Goal: Transaction & Acquisition: Purchase product/service

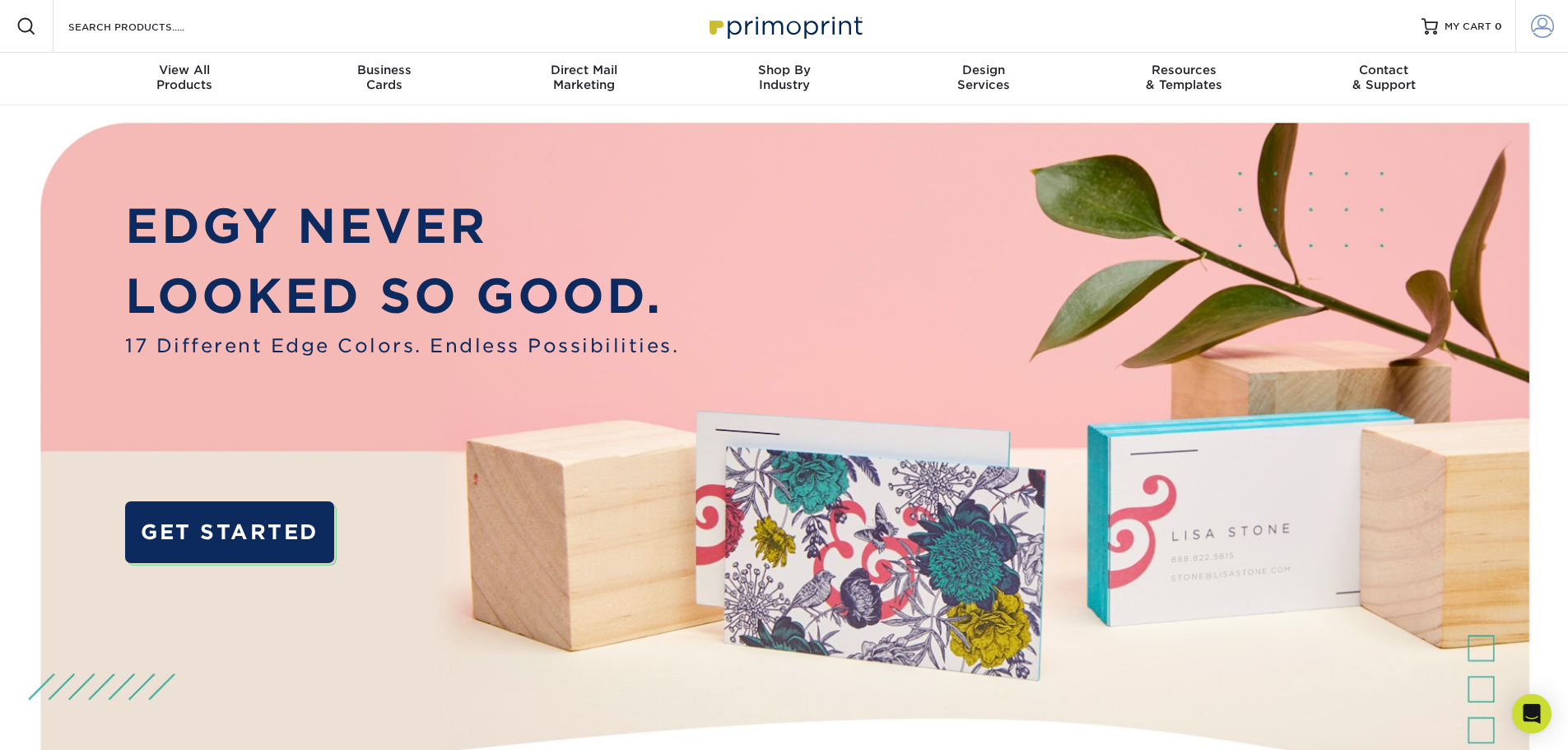
type input "[EMAIL_ADDRESS][DOMAIN_NAME]"
click at [1541, 28] on span at bounding box center [1542, 27] width 23 height 23
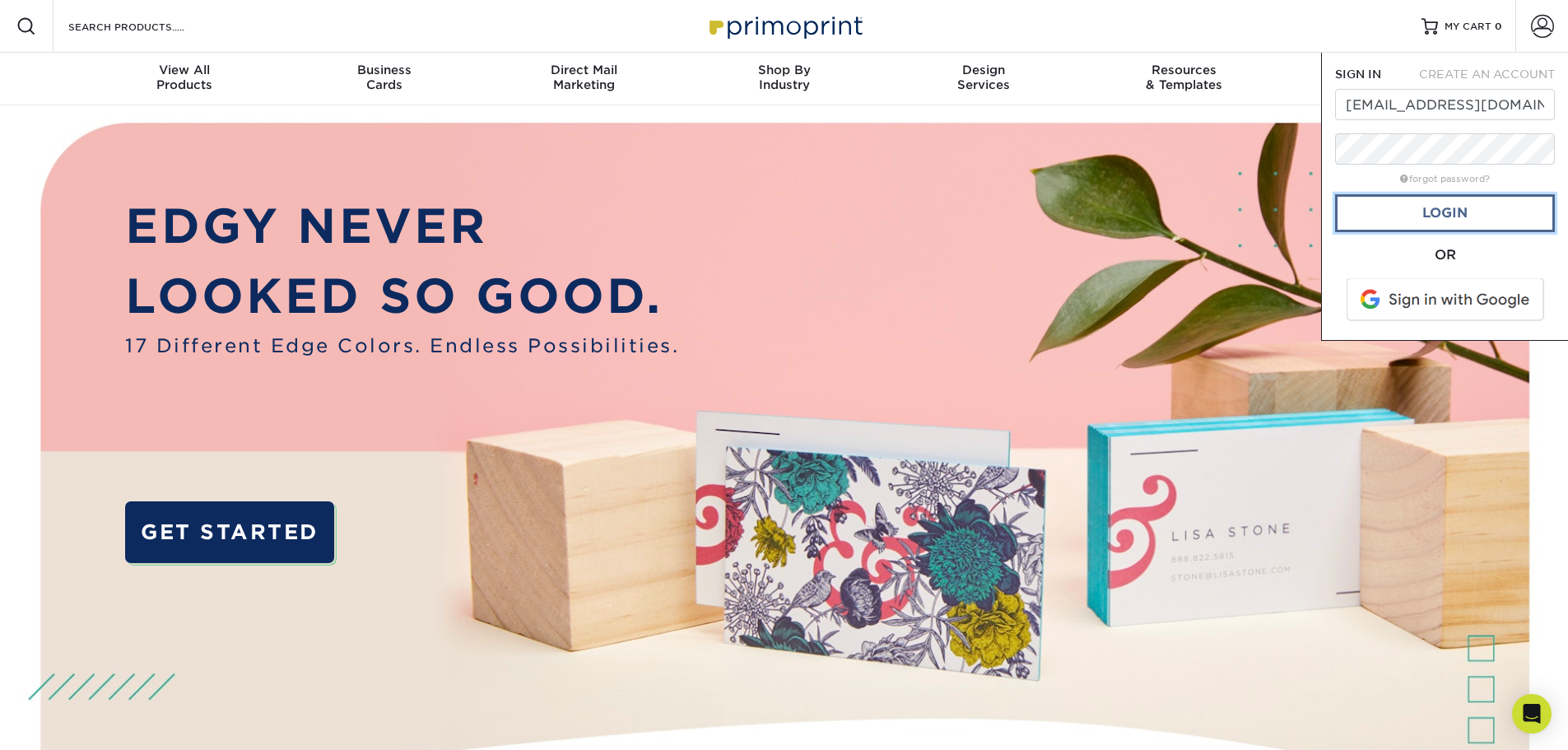
click at [1441, 223] on link "Login" at bounding box center [1444, 213] width 220 height 38
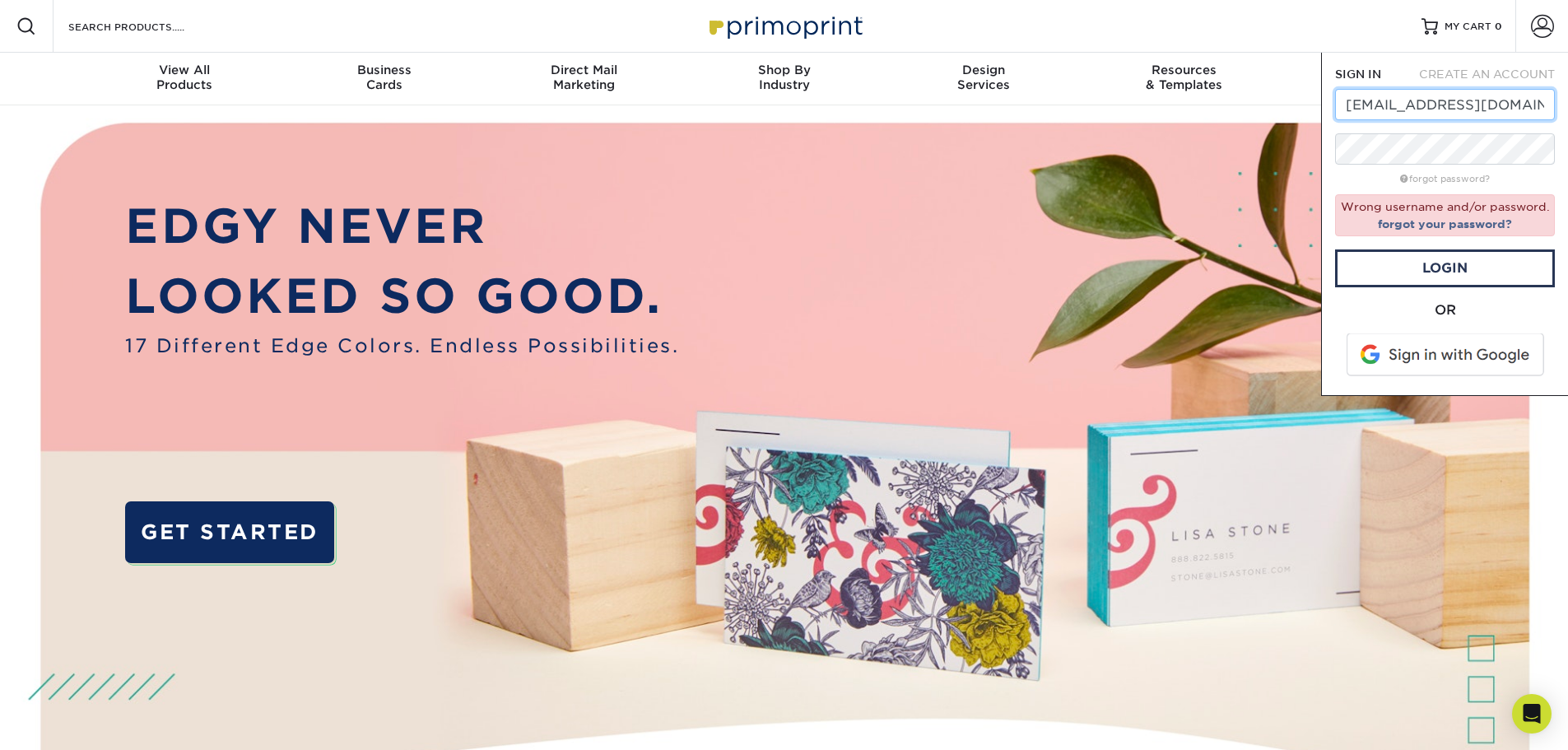
click at [1445, 108] on input "kd@thirdcoastoms.com" at bounding box center [1444, 104] width 220 height 31
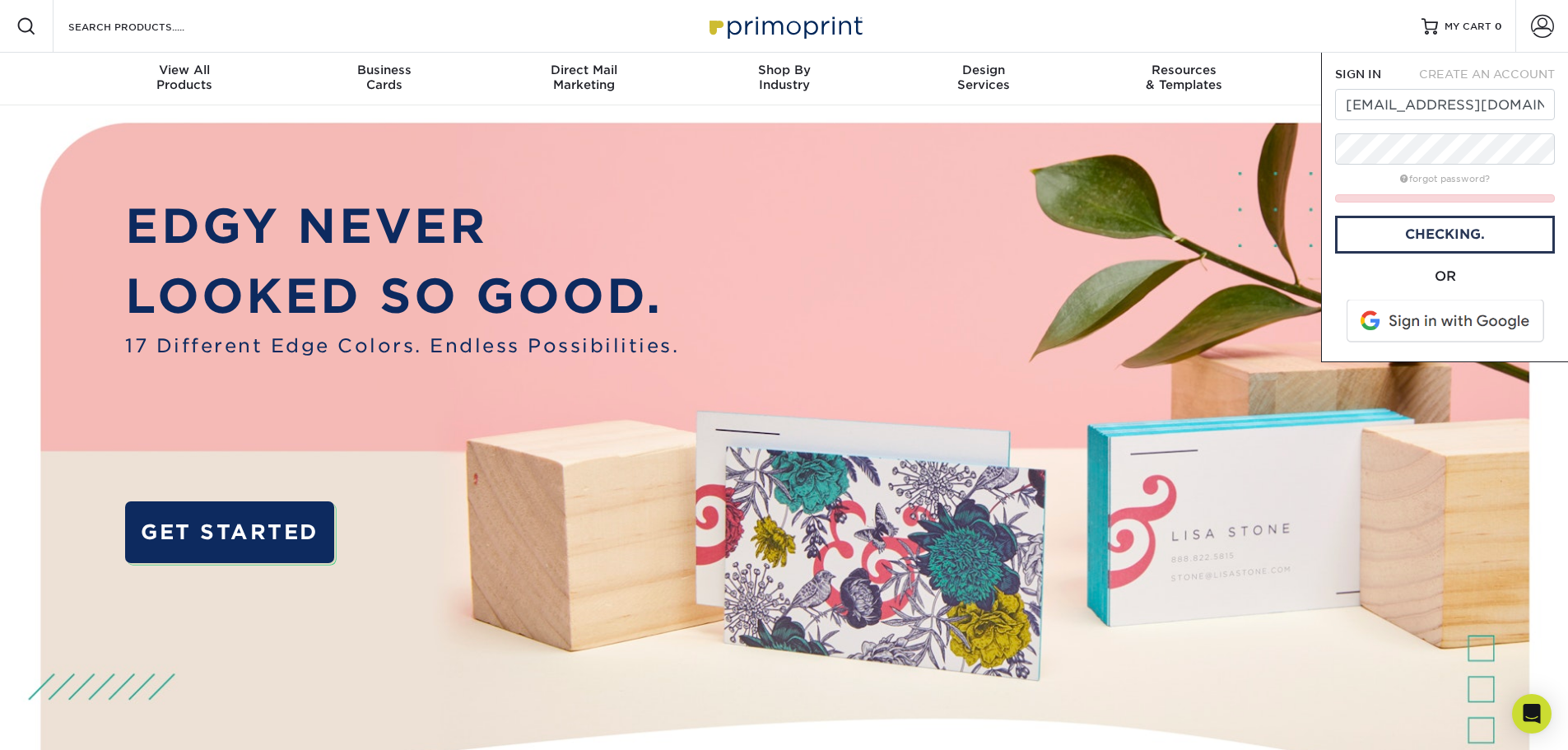
click at [1394, 267] on div "OR" at bounding box center [1444, 277] width 220 height 19
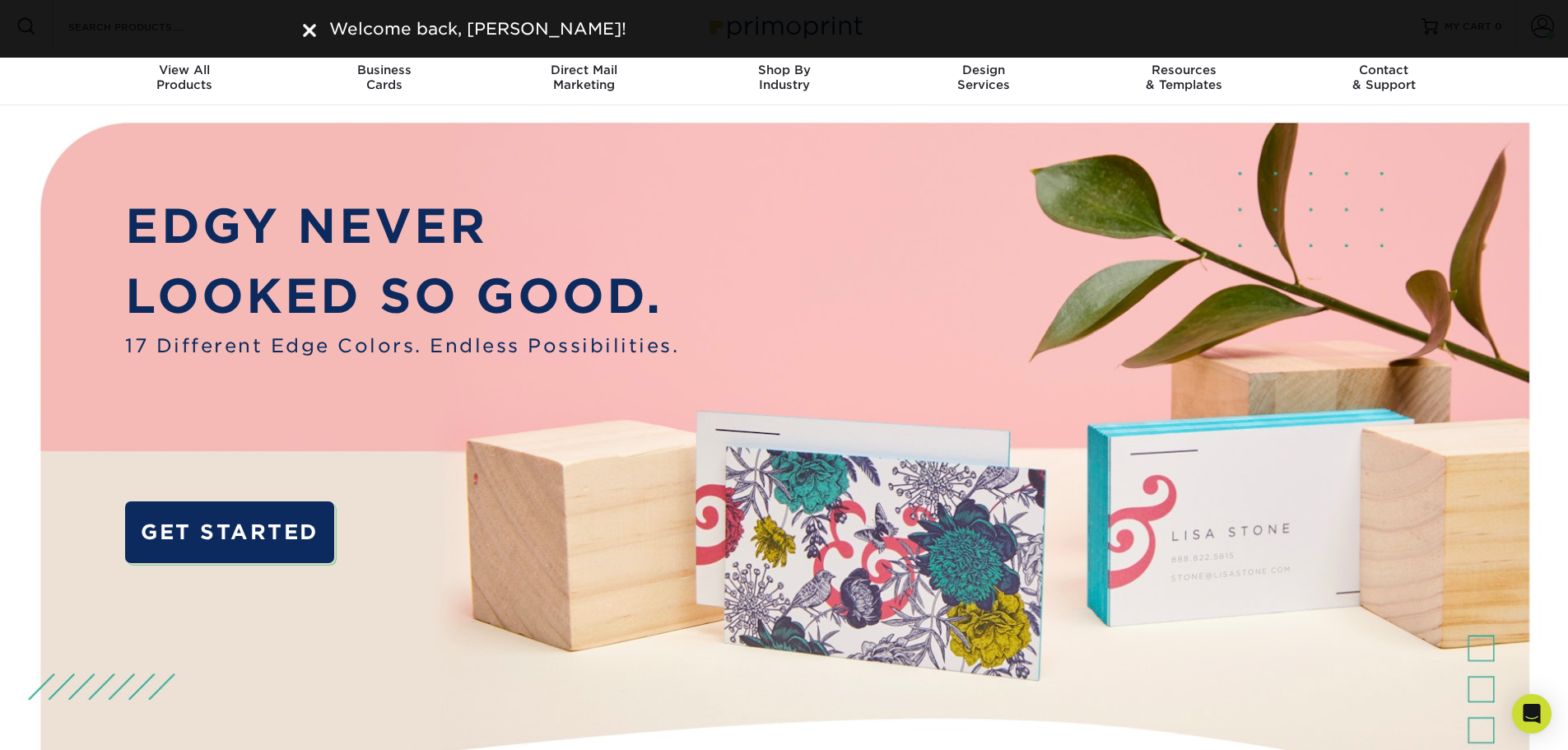
click at [310, 23] on div "Welcome back, Christopher!" at bounding box center [784, 29] width 988 height 25
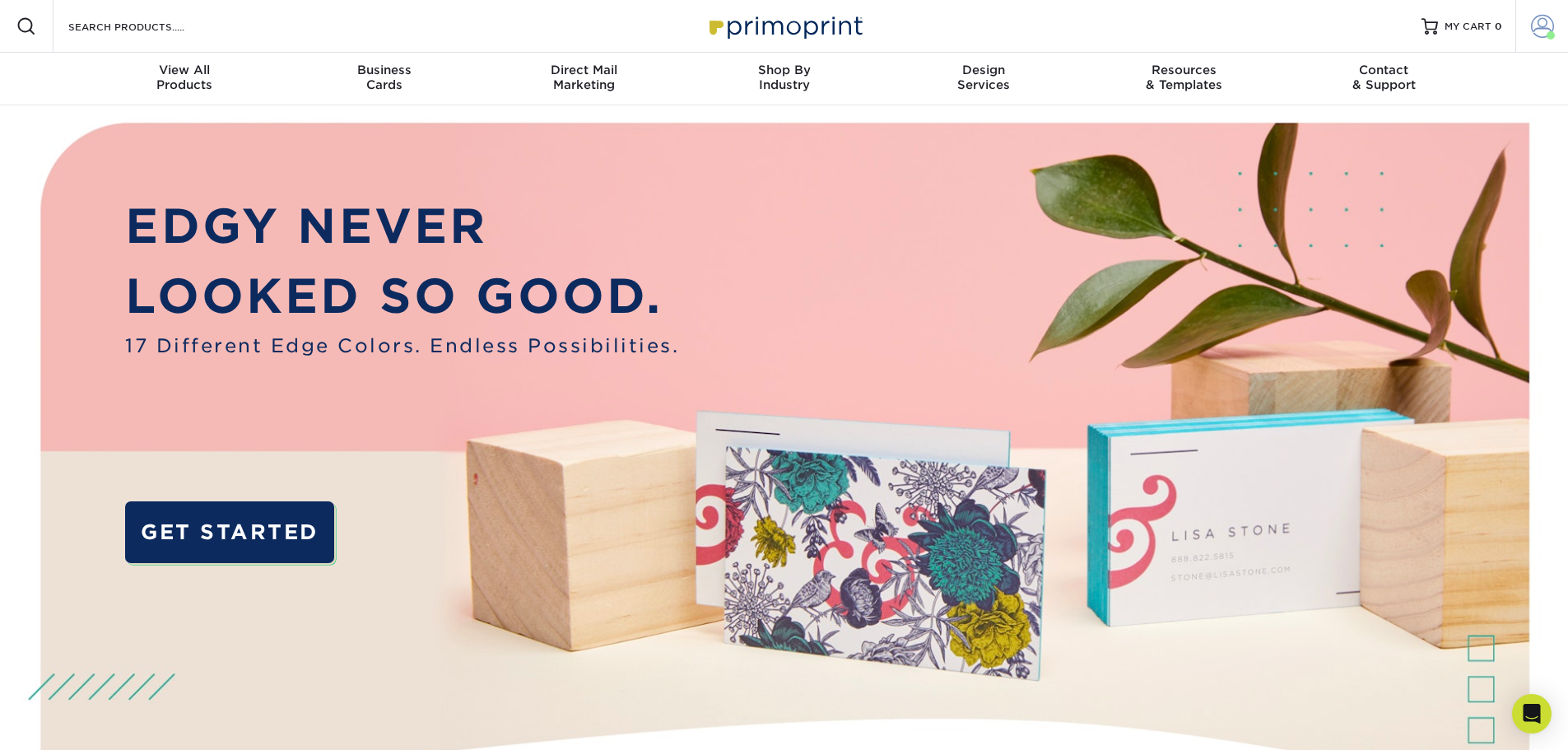
click at [1542, 19] on span at bounding box center [1542, 27] width 23 height 23
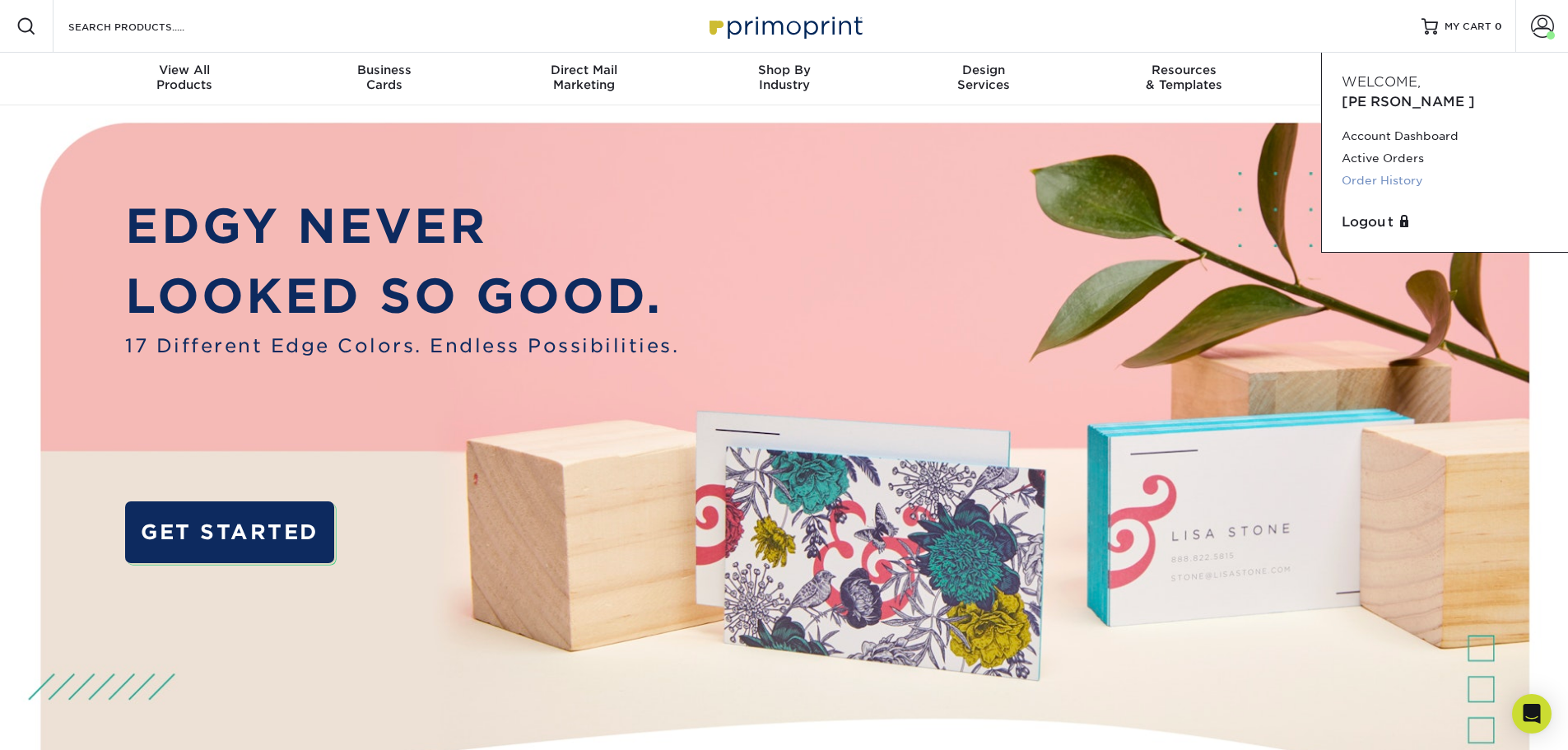
click at [1386, 170] on link "Order History" at bounding box center [1445, 180] width 207 height 22
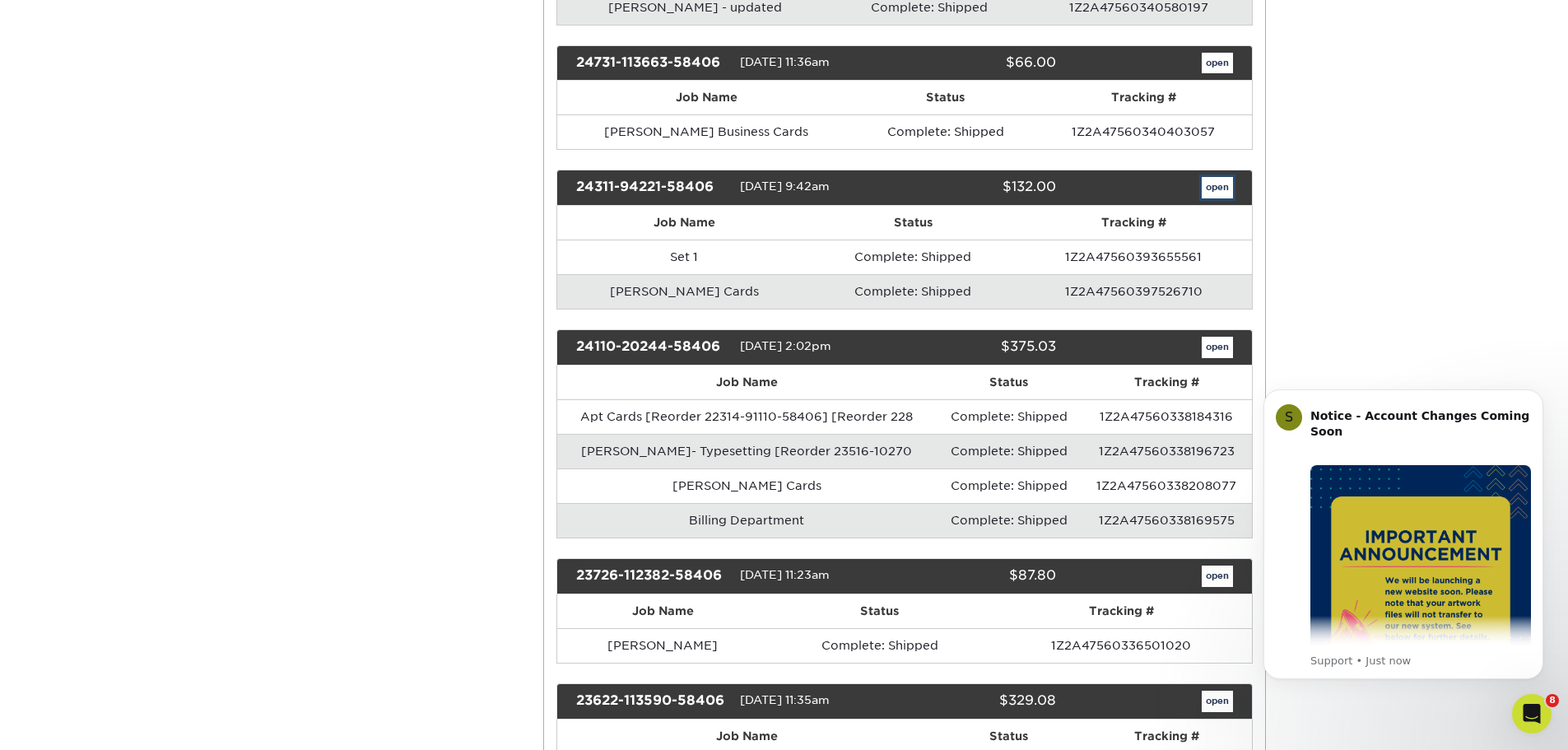
click at [1225, 190] on link "open" at bounding box center [1217, 187] width 31 height 21
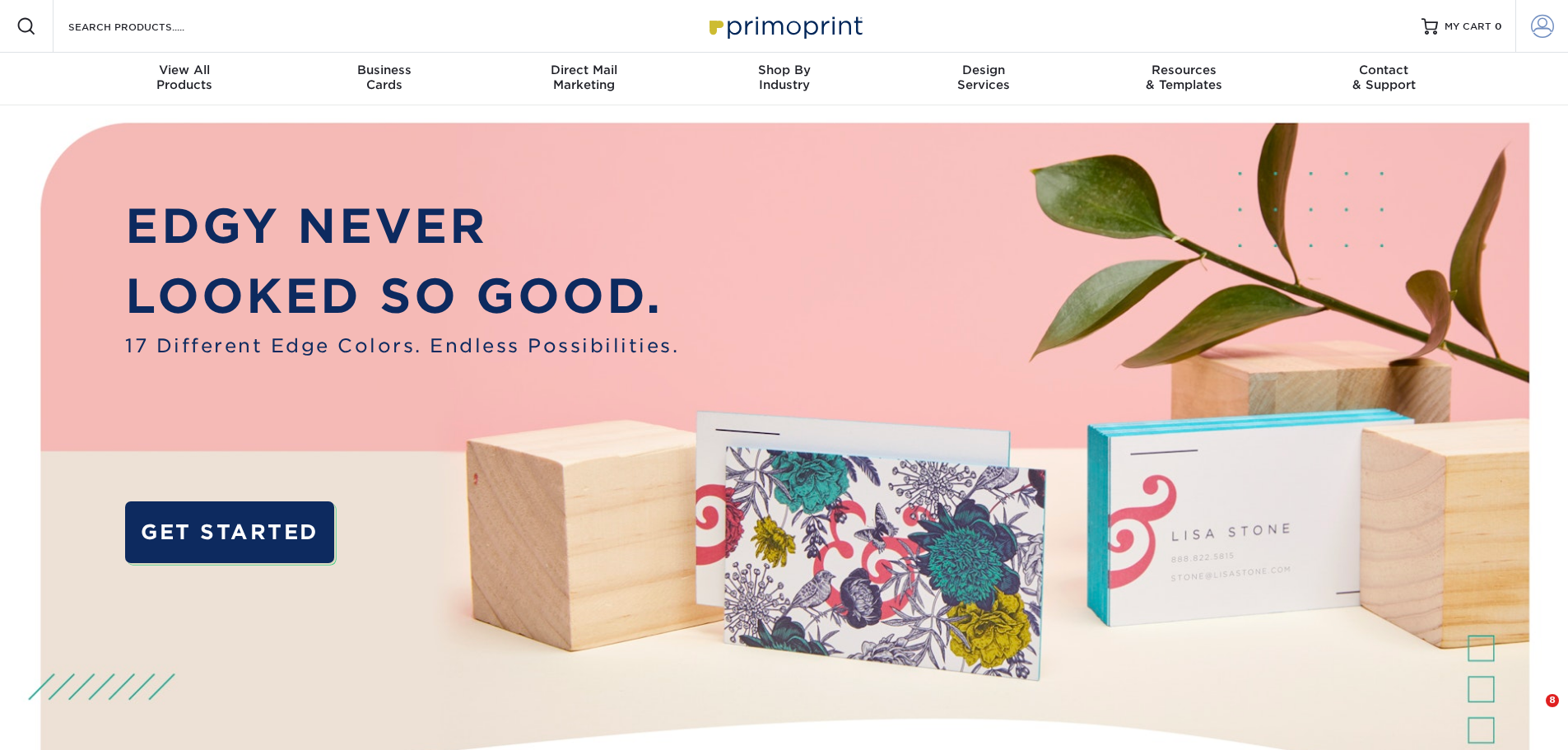
type input "[EMAIL_ADDRESS][DOMAIN_NAME]"
click at [1533, 23] on span at bounding box center [1542, 27] width 23 height 23
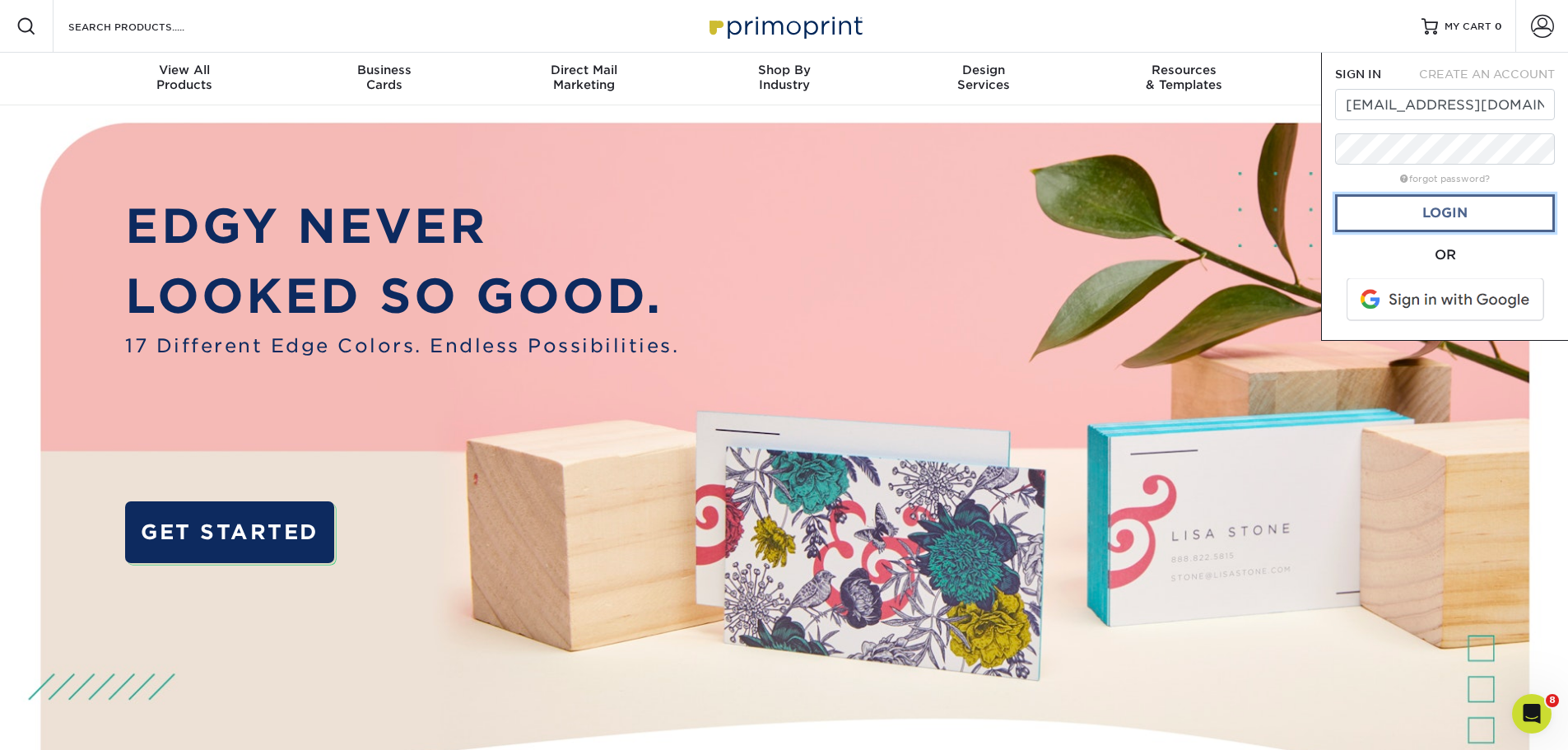
click at [1391, 208] on link "Login" at bounding box center [1444, 213] width 220 height 38
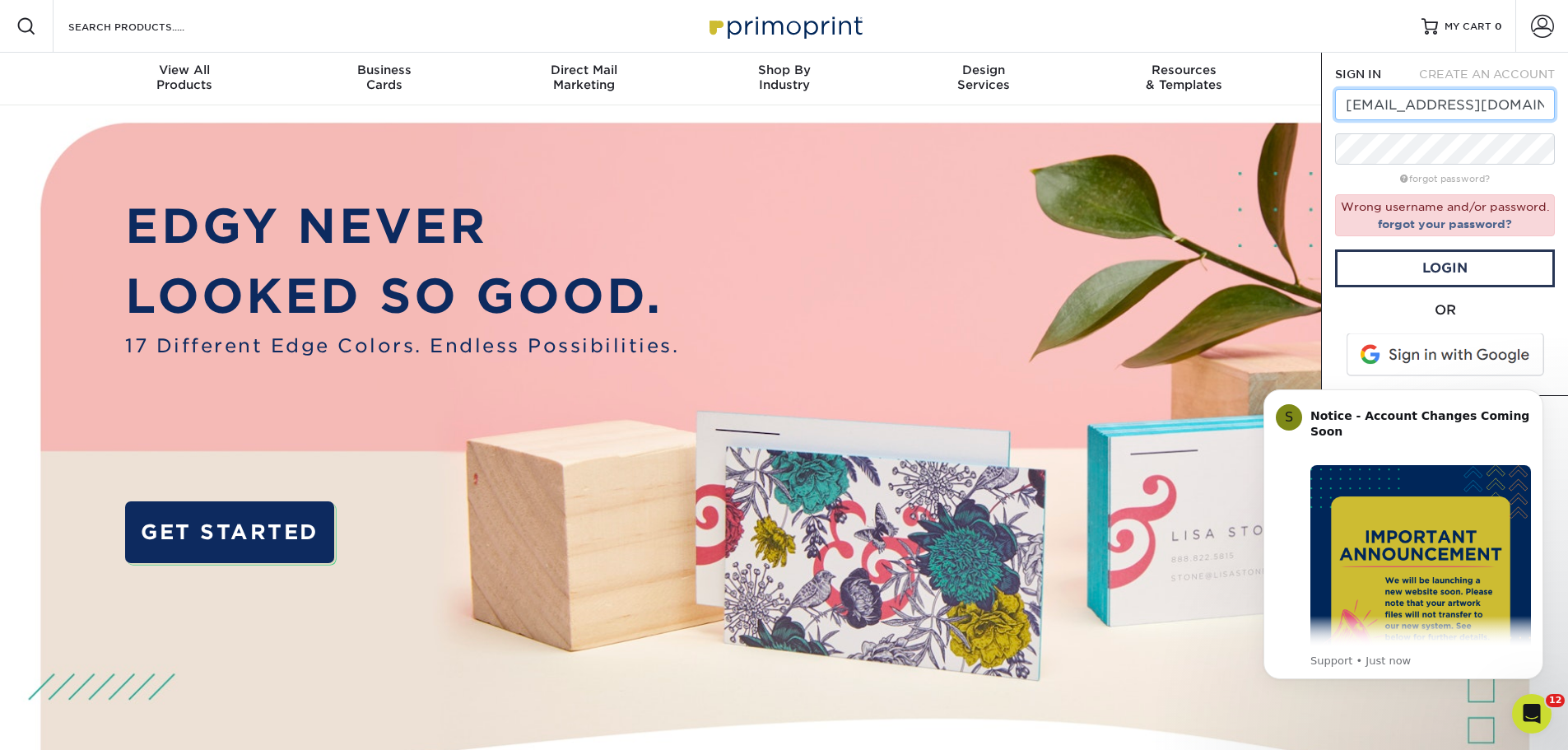
click at [1397, 104] on input "kd@thirdcoastoms.com" at bounding box center [1444, 104] width 220 height 31
click at [1360, 268] on form "SIGN IN CREATE AN ACCOUNT kd@thirdcoastoms.com forgot password? Wrong username …" at bounding box center [1444, 224] width 220 height 316
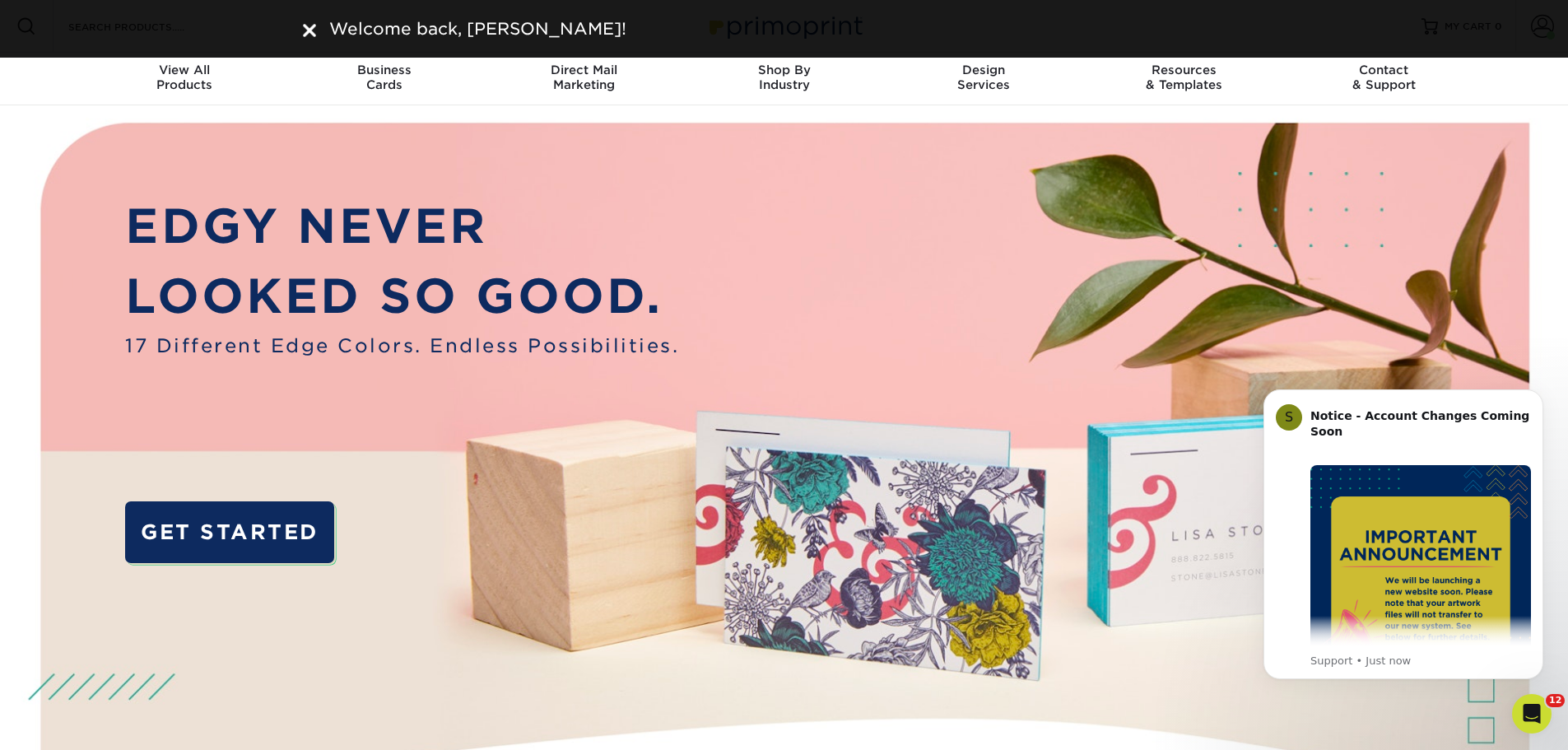
click at [312, 29] on img at bounding box center [309, 30] width 13 height 13
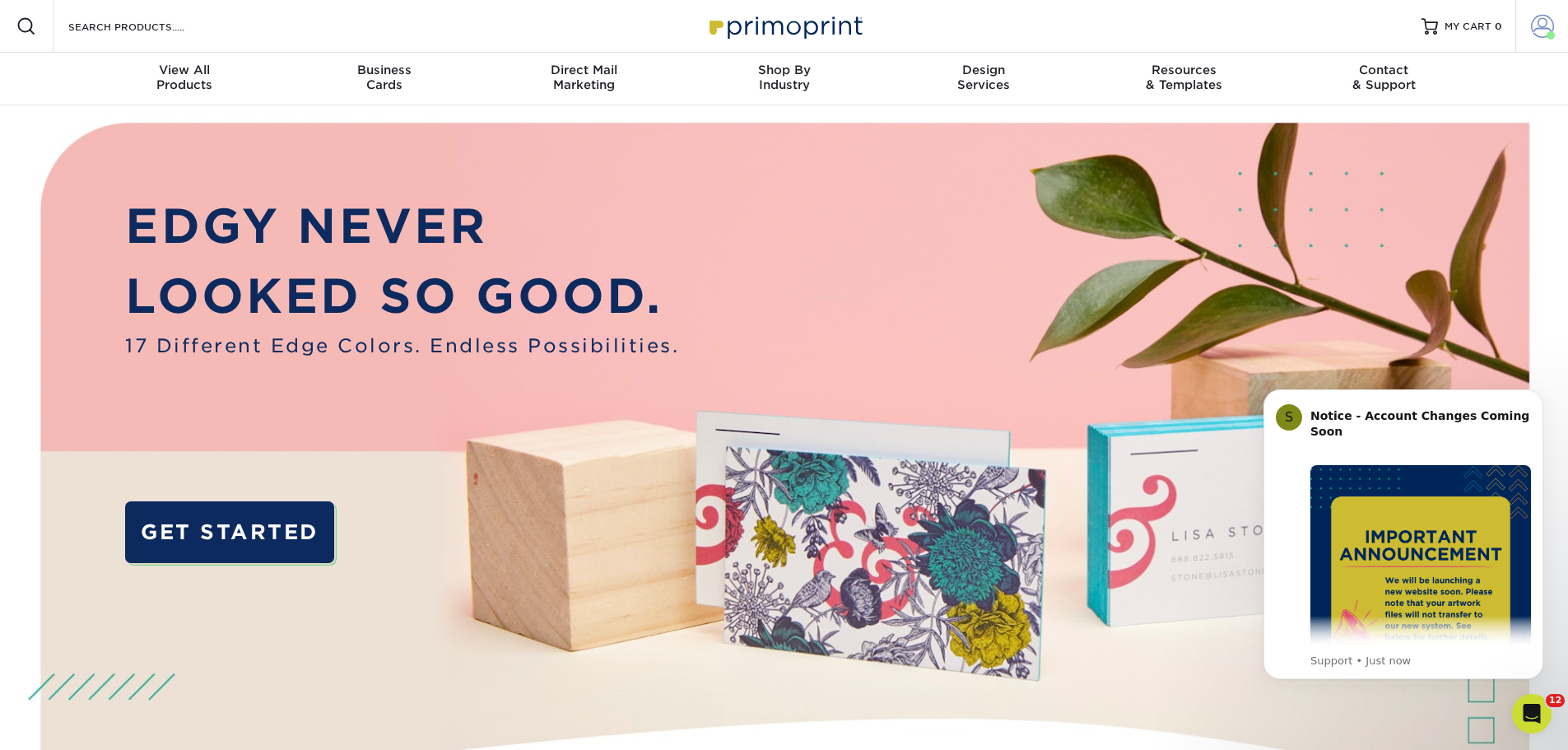
click at [1538, 29] on span at bounding box center [1542, 27] width 23 height 23
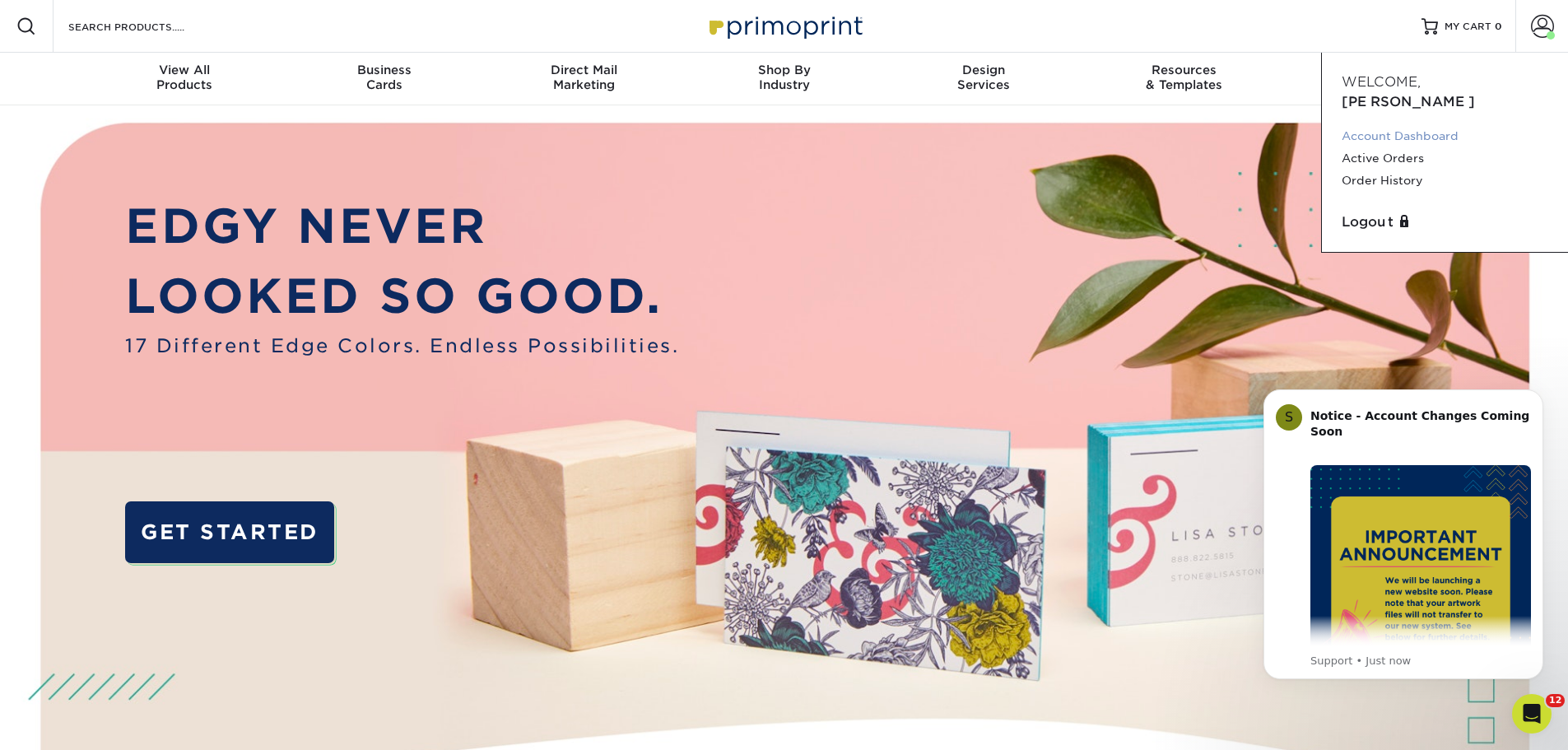
click at [1400, 125] on link "Account Dashboard" at bounding box center [1445, 136] width 207 height 22
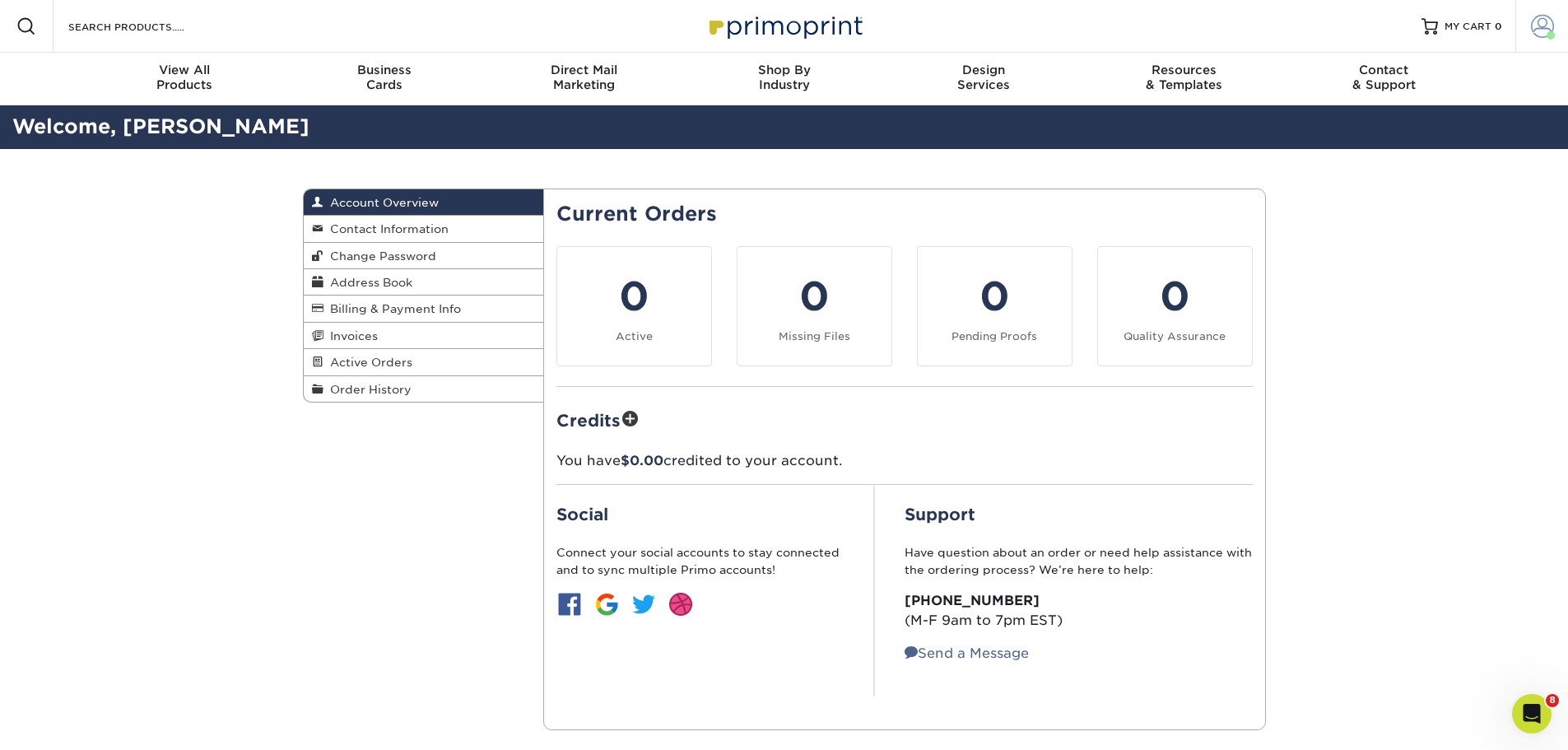
click at [1561, 27] on link "Account" at bounding box center [1542, 27] width 53 height 53
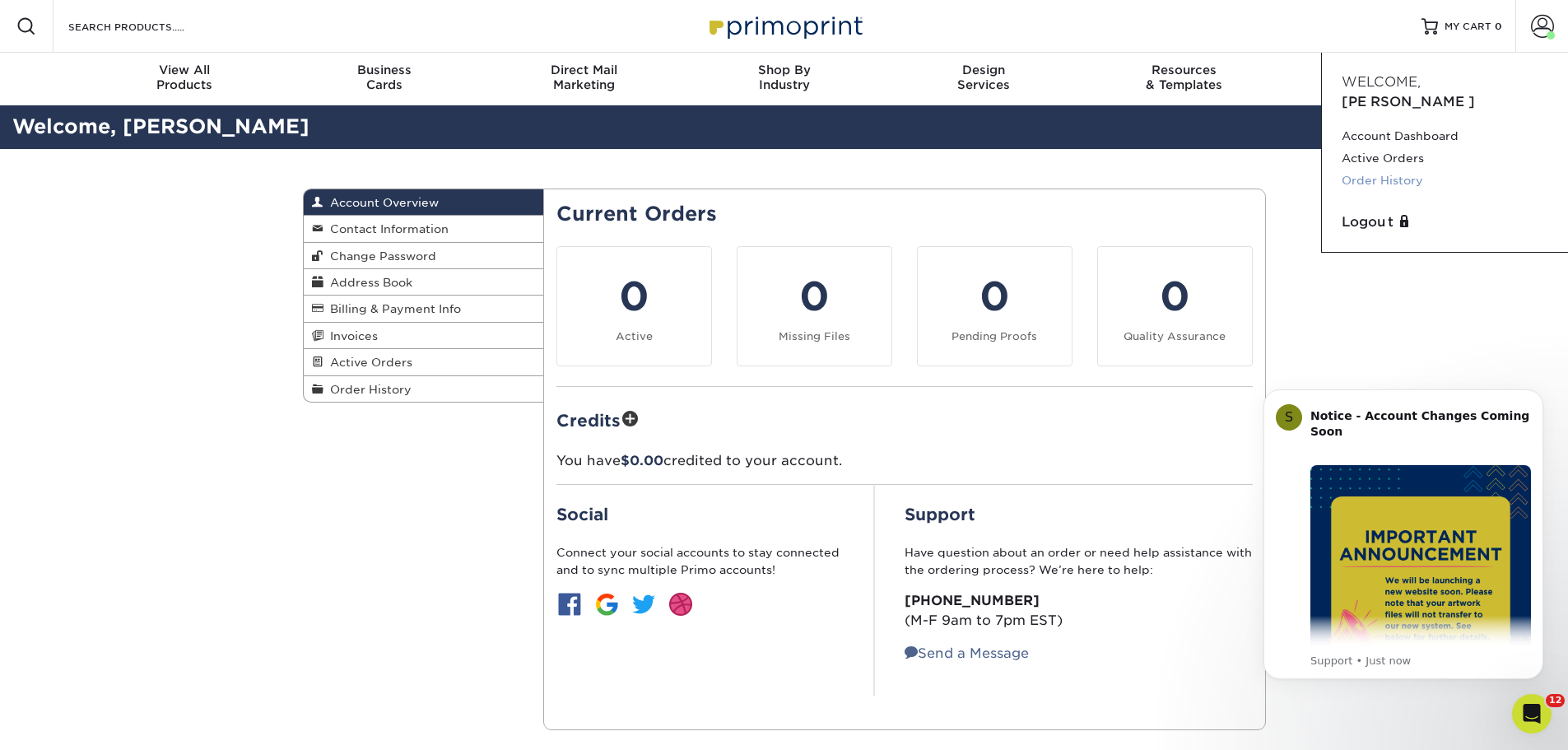
click at [1365, 170] on link "Order History" at bounding box center [1445, 180] width 207 height 22
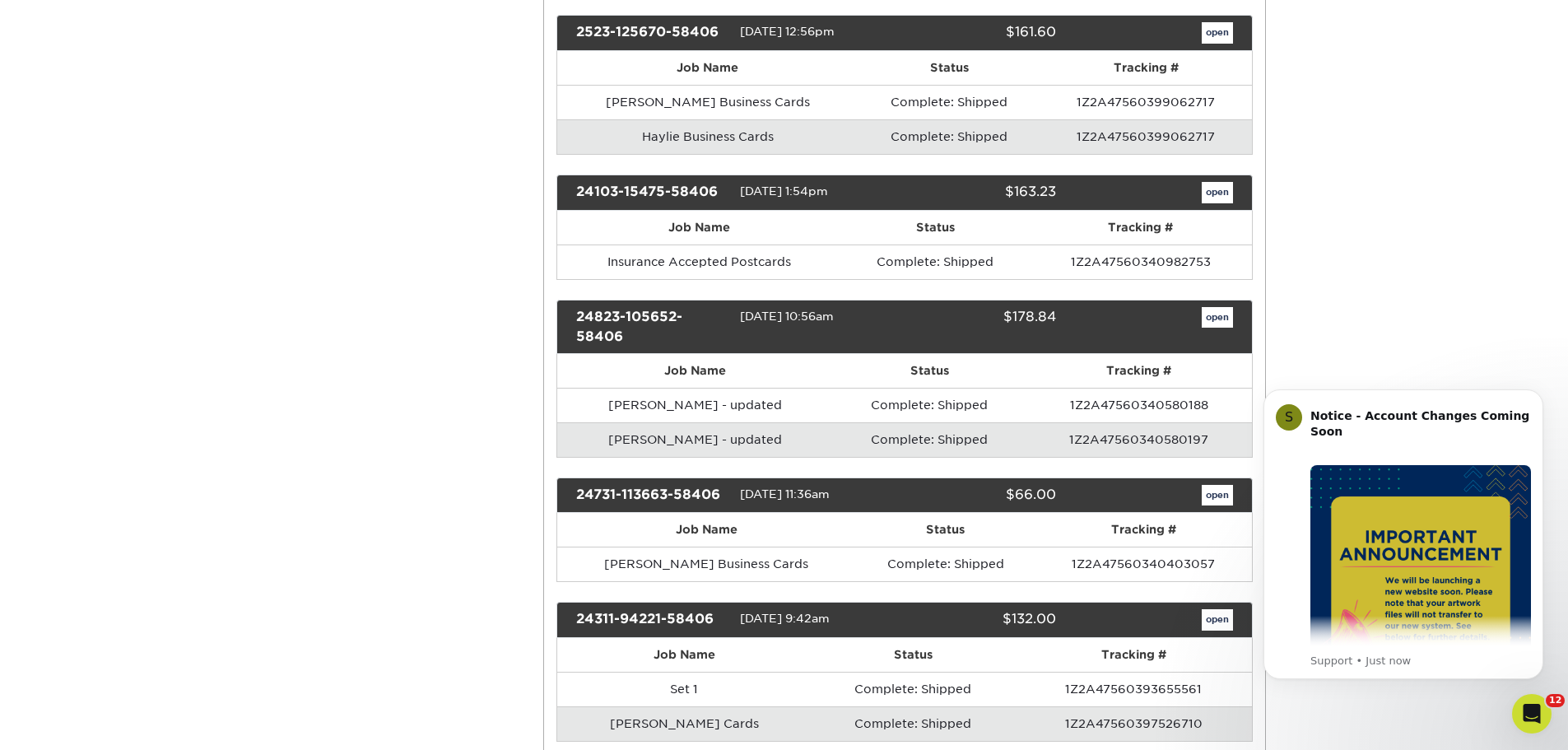
scroll to position [577, 0]
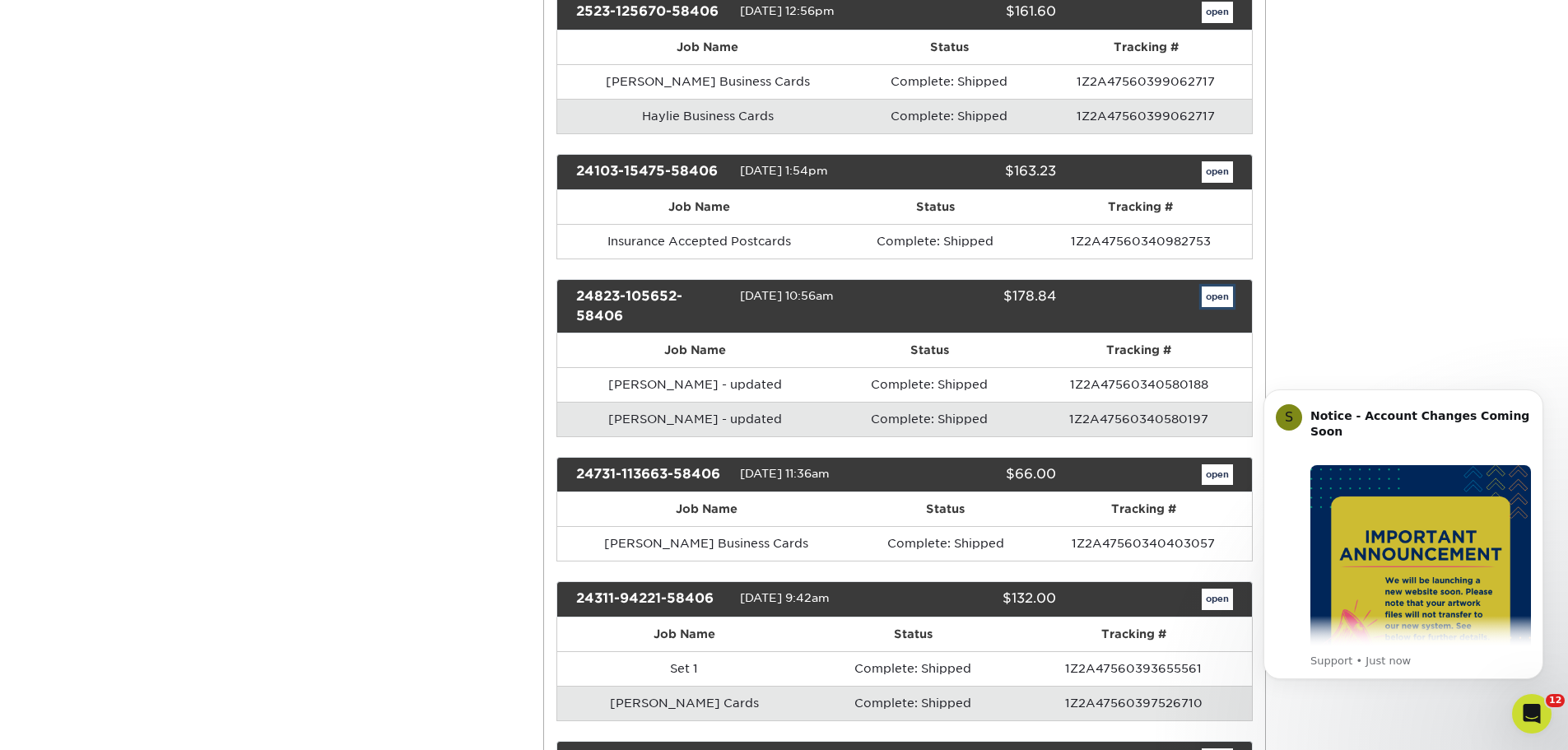
click at [1221, 292] on link "open" at bounding box center [1217, 298] width 31 height 21
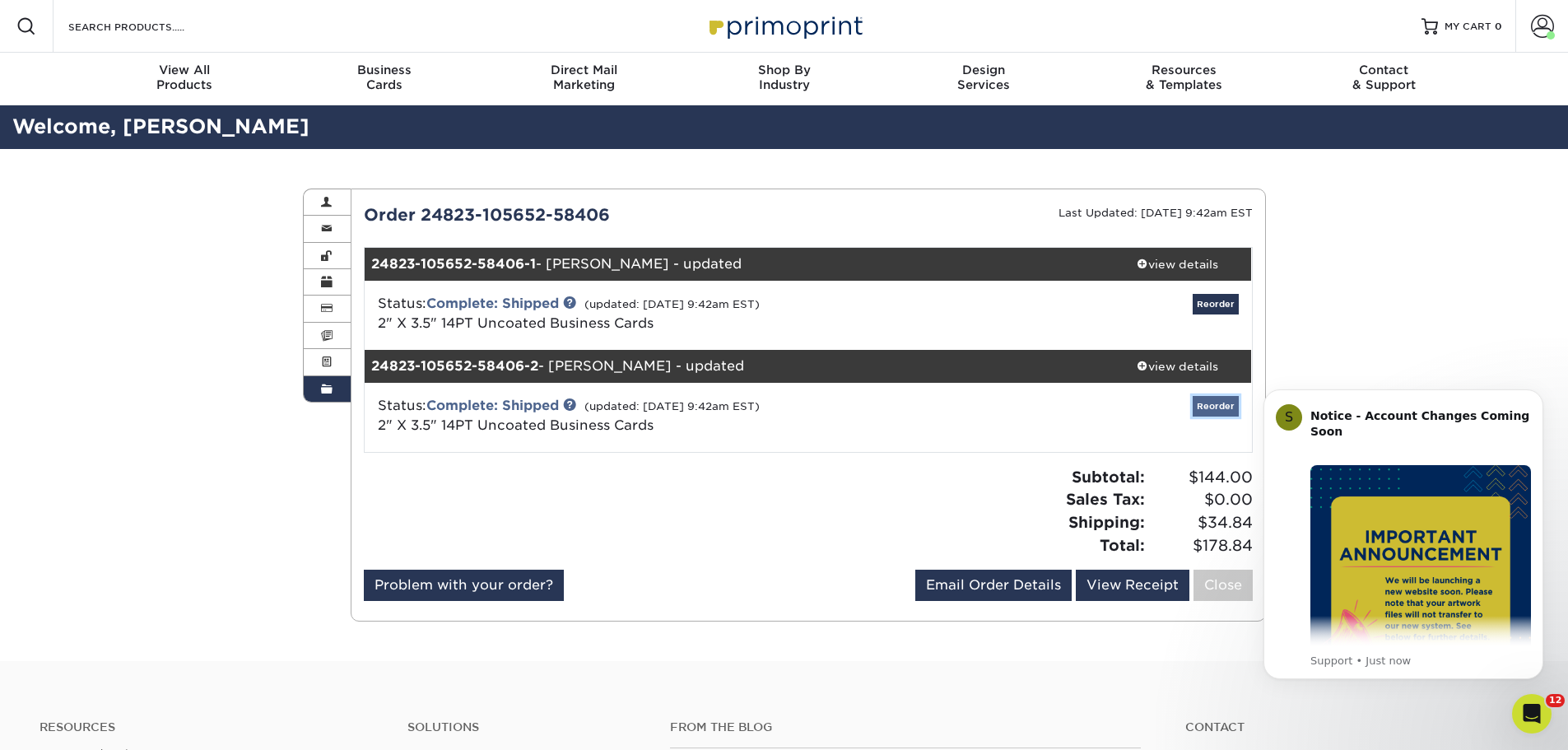
click at [1211, 408] on link "Reorder" at bounding box center [1216, 406] width 46 height 20
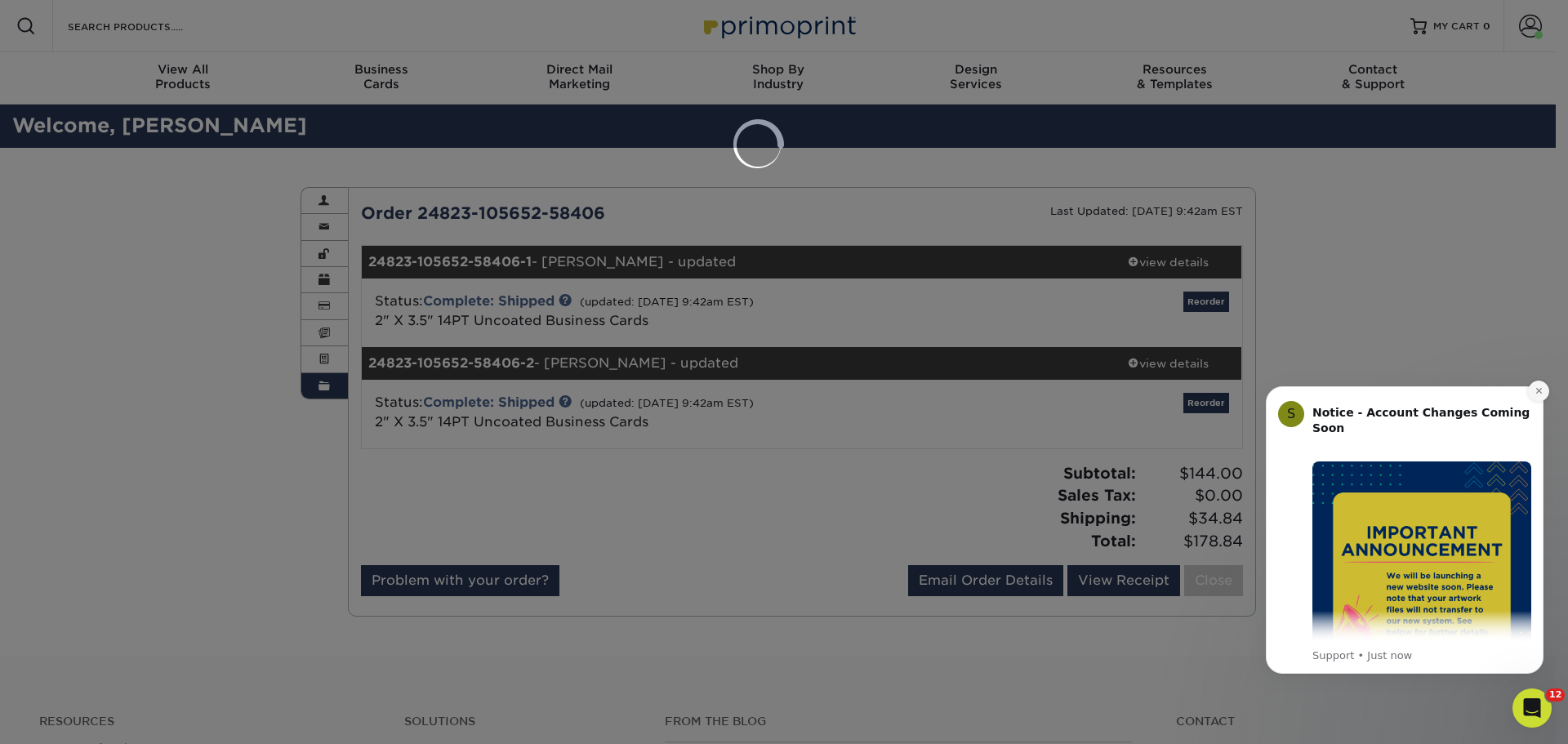
click at [1538, 391] on icon "Dismiss notification" at bounding box center [1538, 391] width 6 height 6
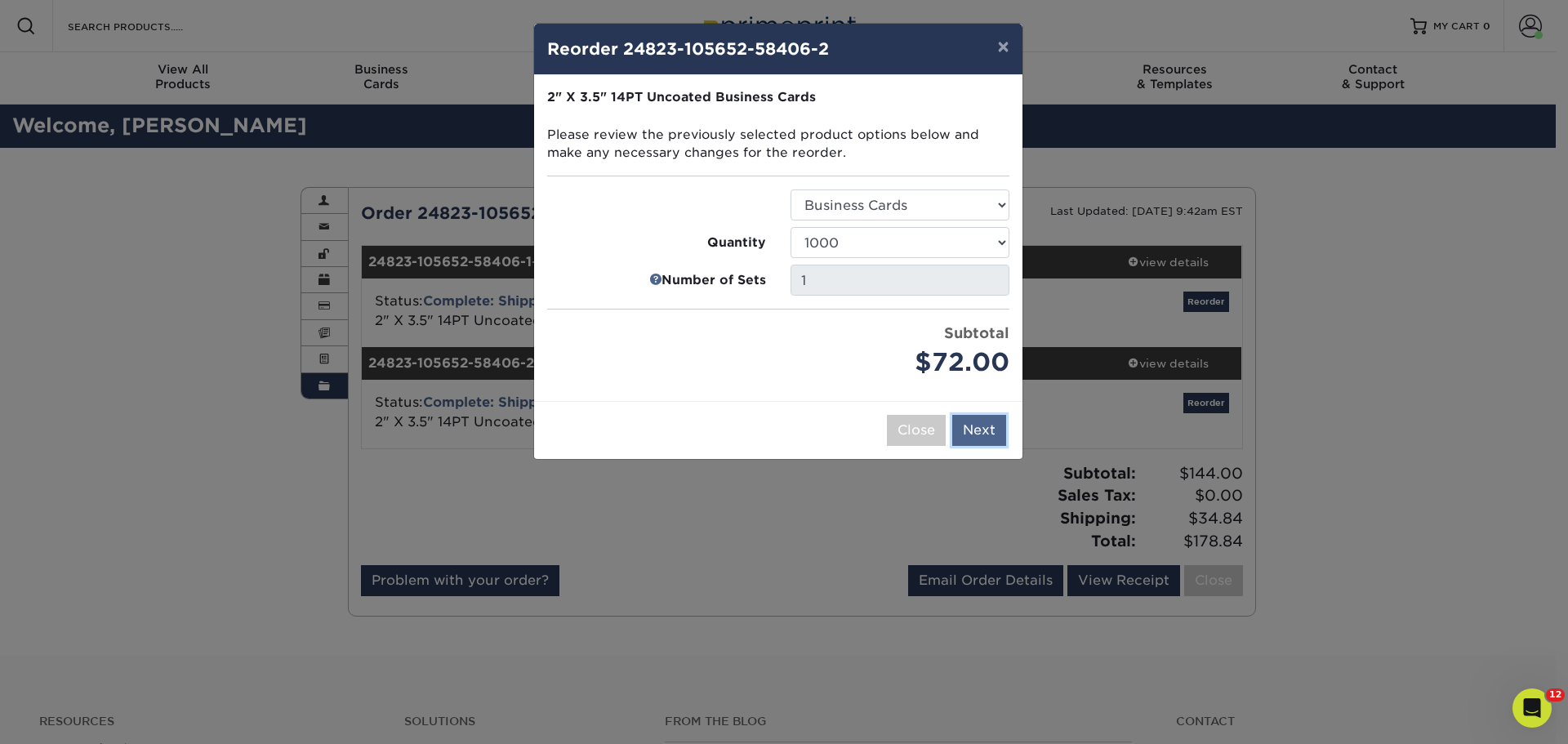
click at [982, 431] on button "Next" at bounding box center [979, 430] width 54 height 31
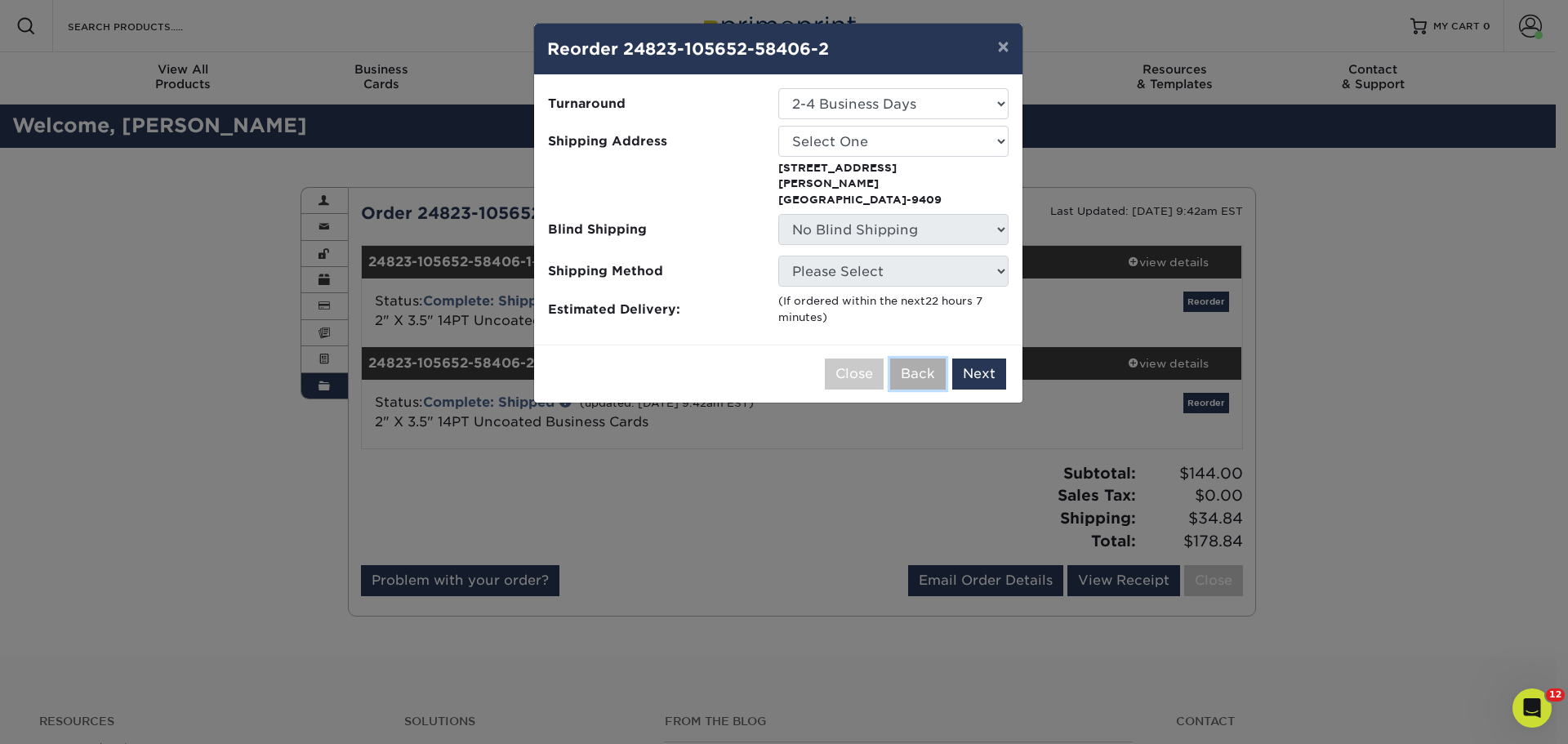
click at [916, 358] on button "Back" at bounding box center [917, 373] width 55 height 31
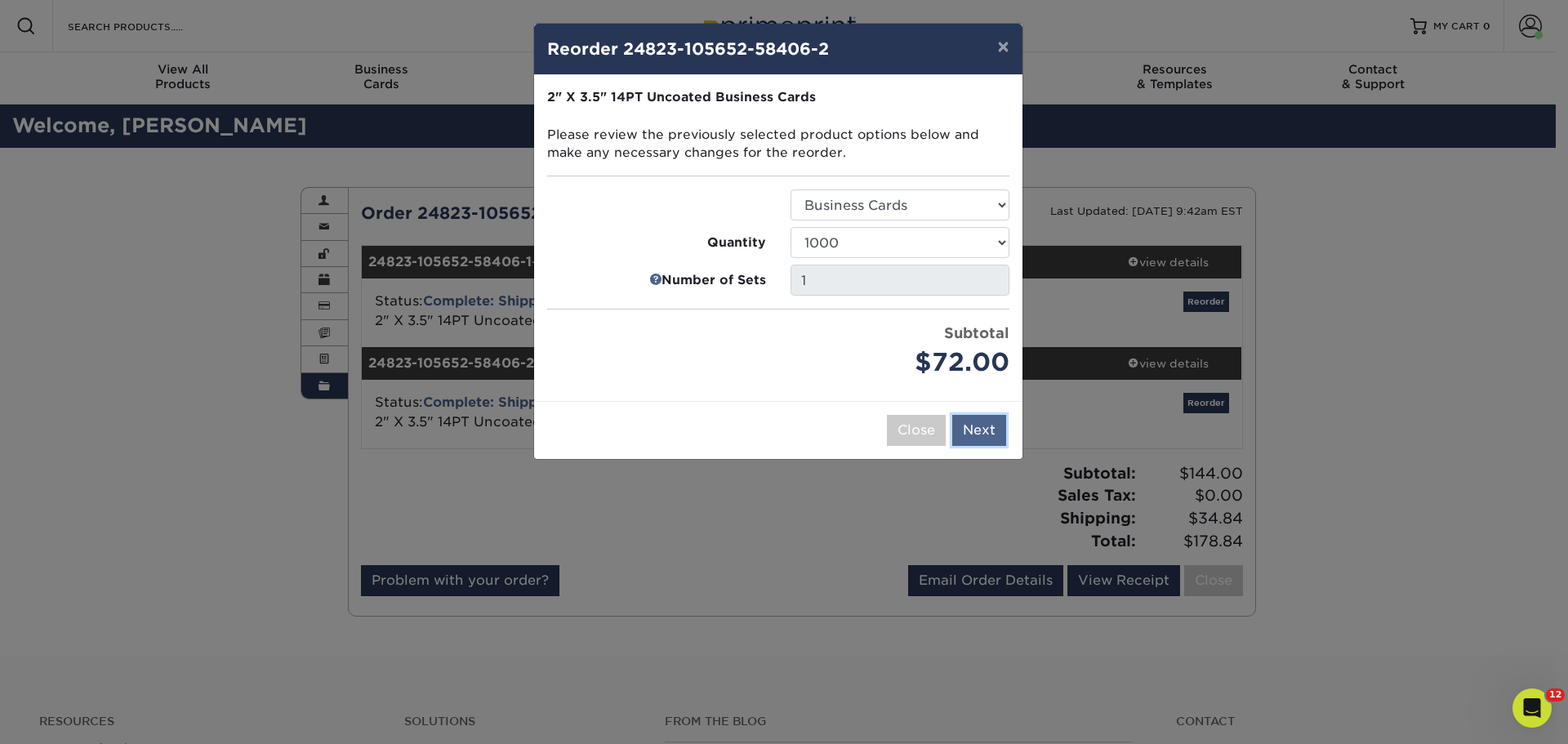
click at [981, 427] on button "Next" at bounding box center [979, 430] width 54 height 31
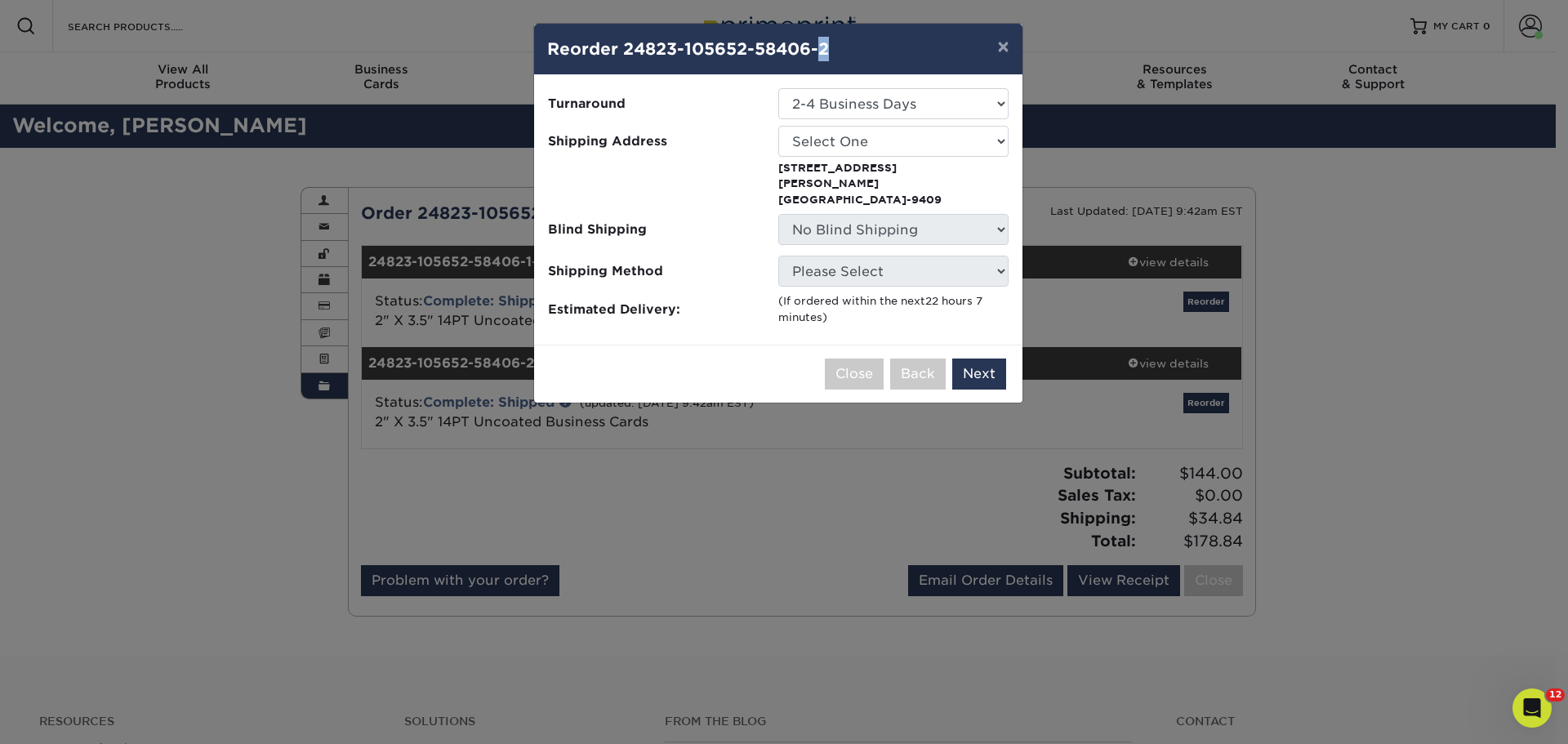
drag, startPoint x: 825, startPoint y: 49, endPoint x: 880, endPoint y: 46, distance: 55.1
click at [880, 46] on h4 "Reorder 24823-105652-58406-2" at bounding box center [779, 49] width 463 height 25
click at [864, 147] on select "Select One TCOMS Third Coast Oral and Maxillofacial Surgery" at bounding box center [893, 141] width 230 height 31
select select "224654"
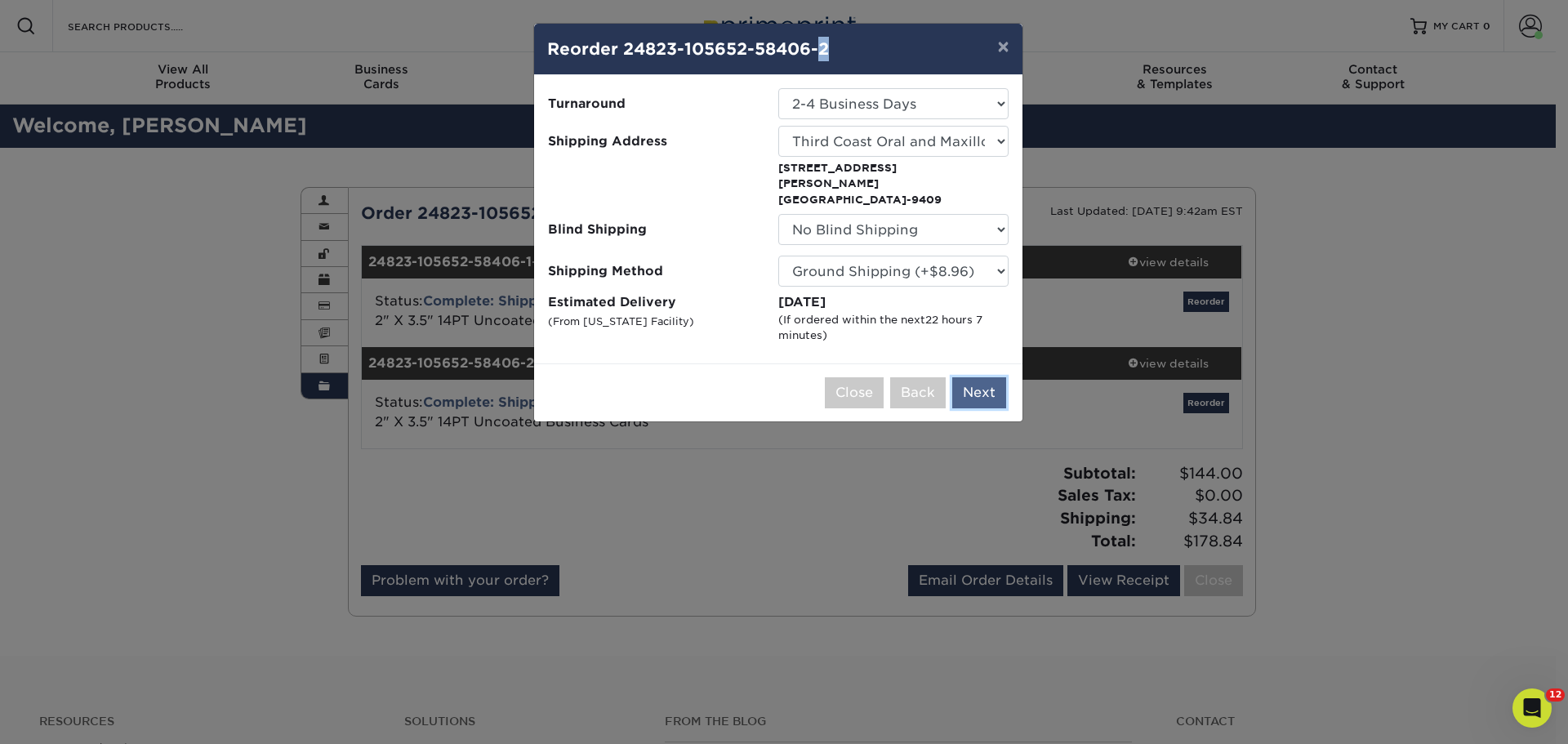
click at [978, 378] on button "Next" at bounding box center [979, 393] width 54 height 31
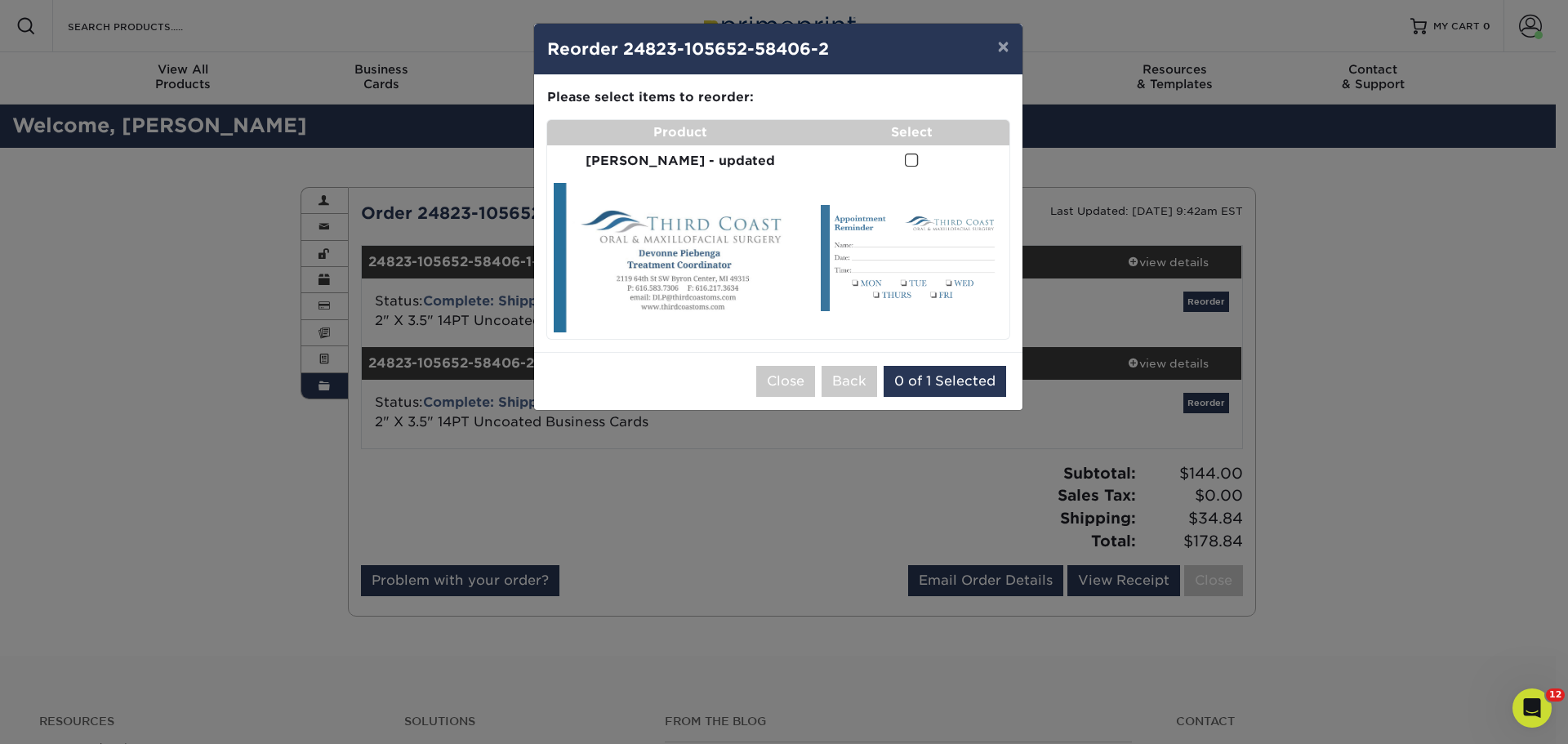
click at [905, 158] on span at bounding box center [912, 160] width 14 height 16
click at [0, 0] on input "checkbox" at bounding box center [0, 0] width 0 height 0
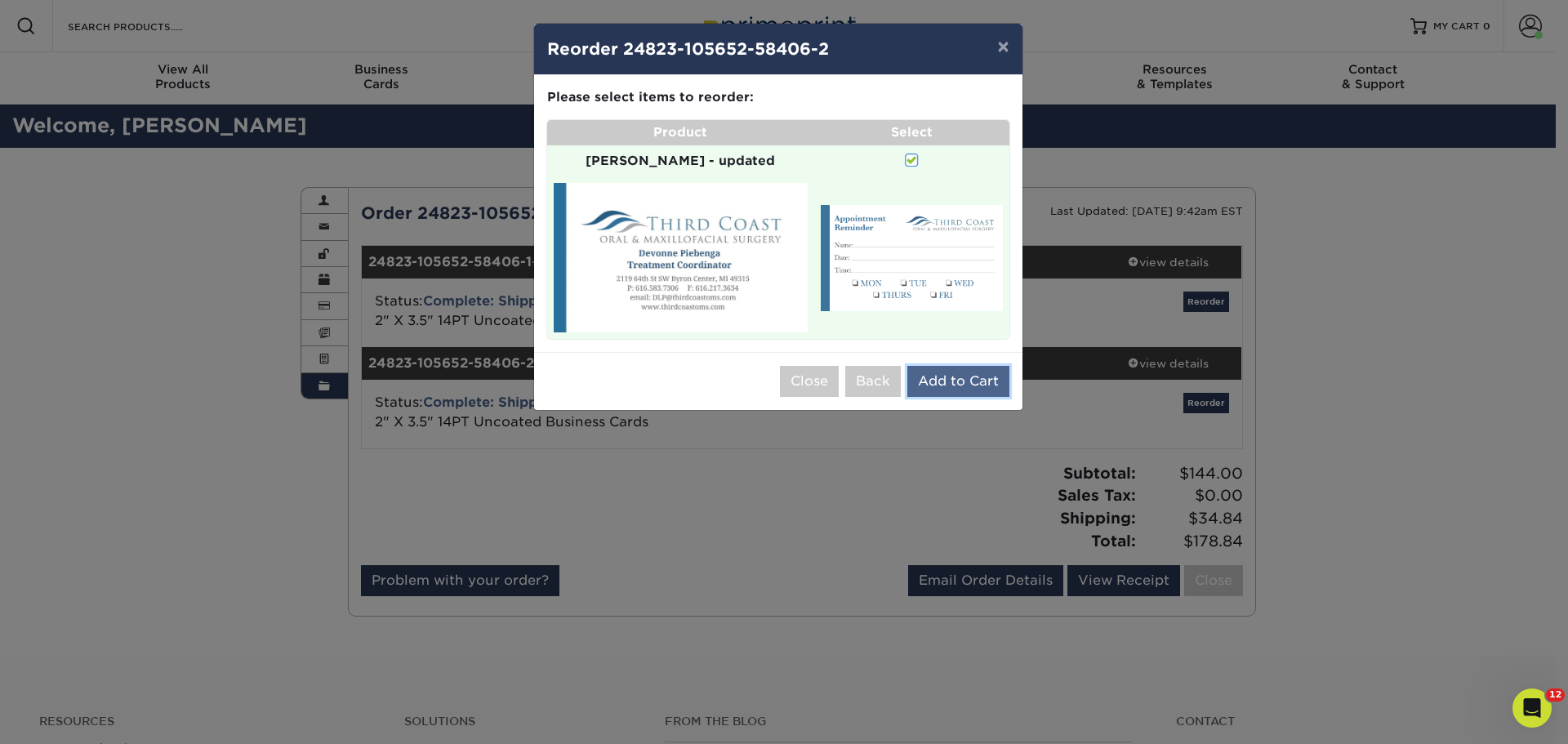
click at [951, 366] on button "Add to Cart" at bounding box center [958, 381] width 102 height 31
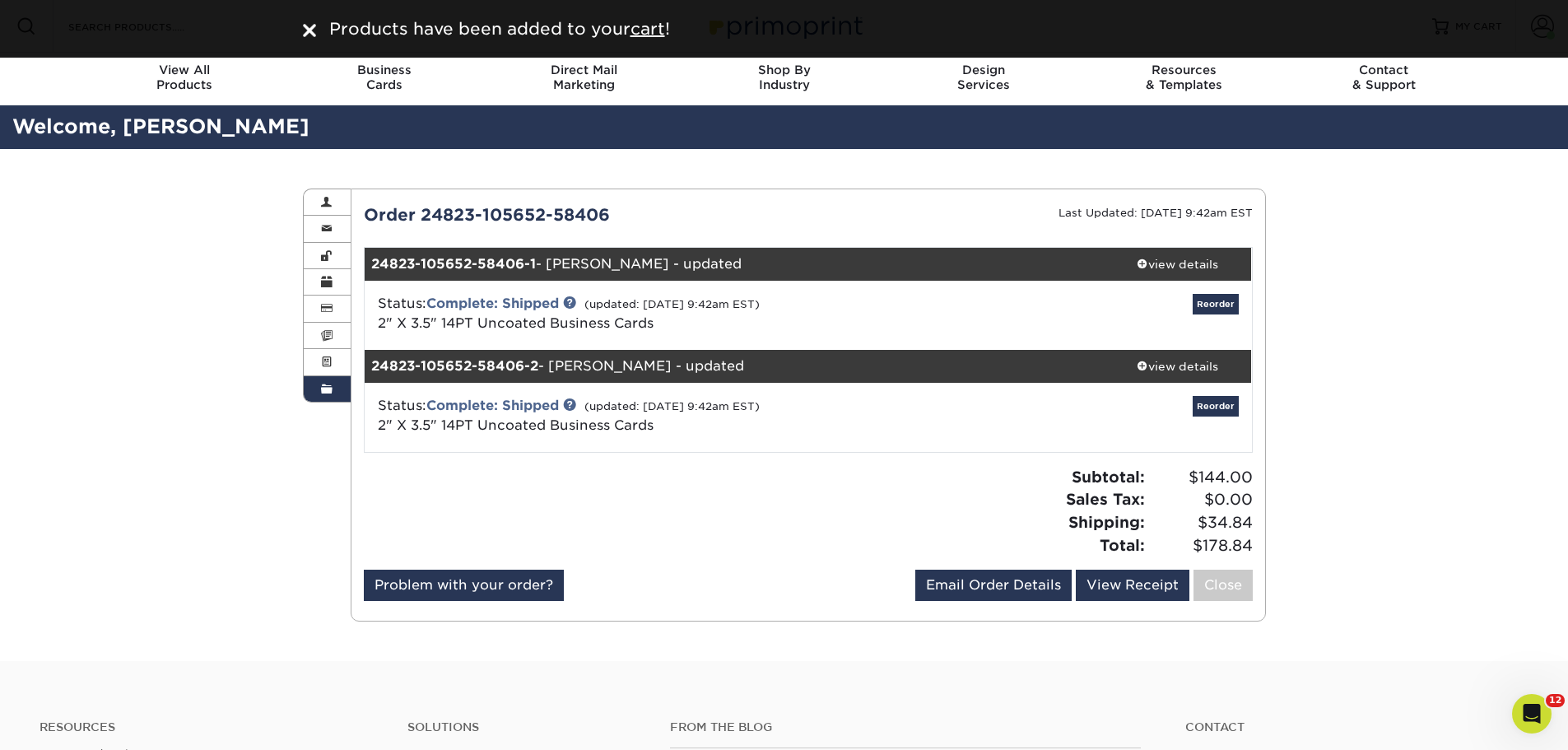
click at [304, 27] on img at bounding box center [309, 30] width 13 height 13
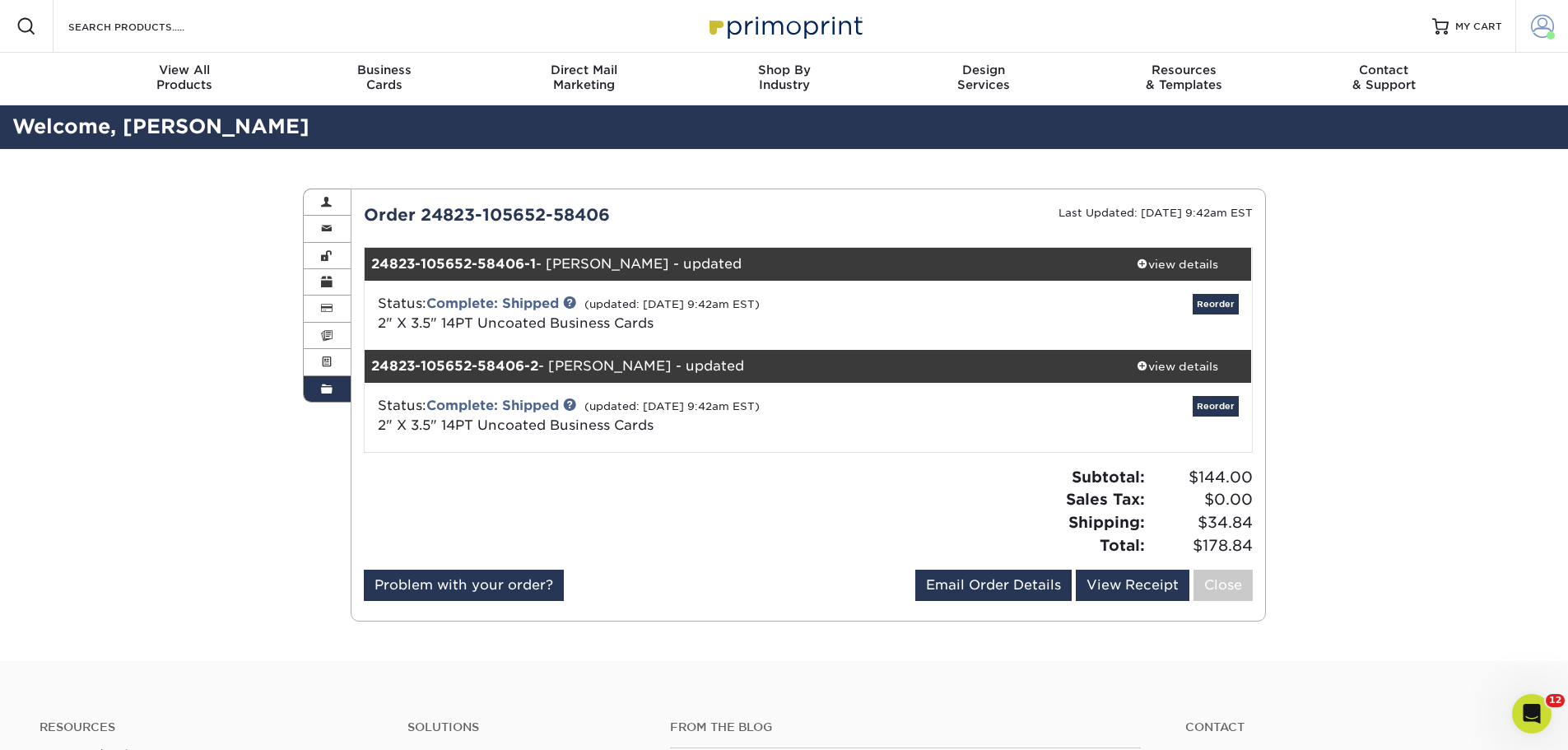
click at [1534, 23] on span at bounding box center [1542, 27] width 23 height 23
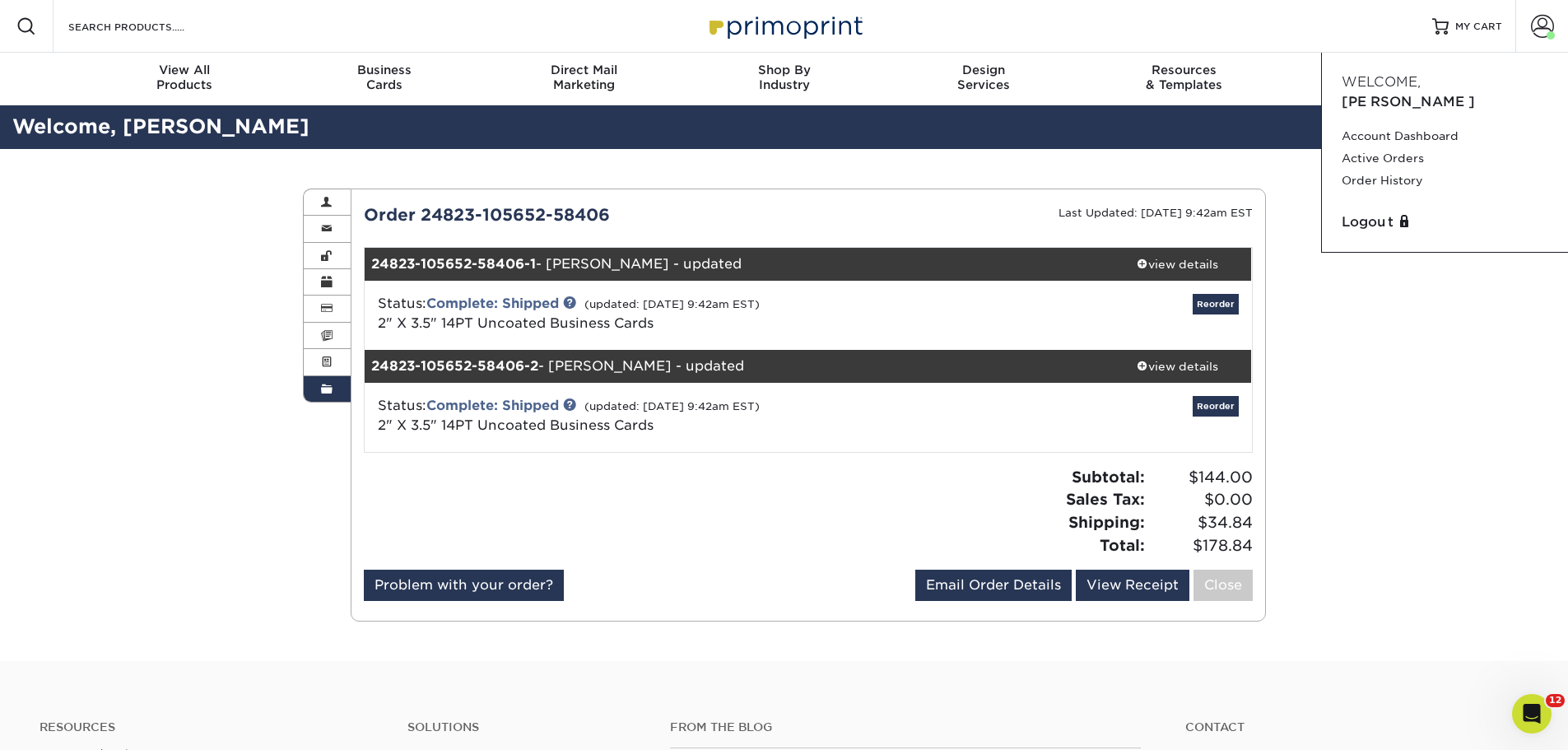
click at [1375, 310] on div "Order History Account Overview Contact Information Change Password Address Book…" at bounding box center [784, 405] width 1568 height 512
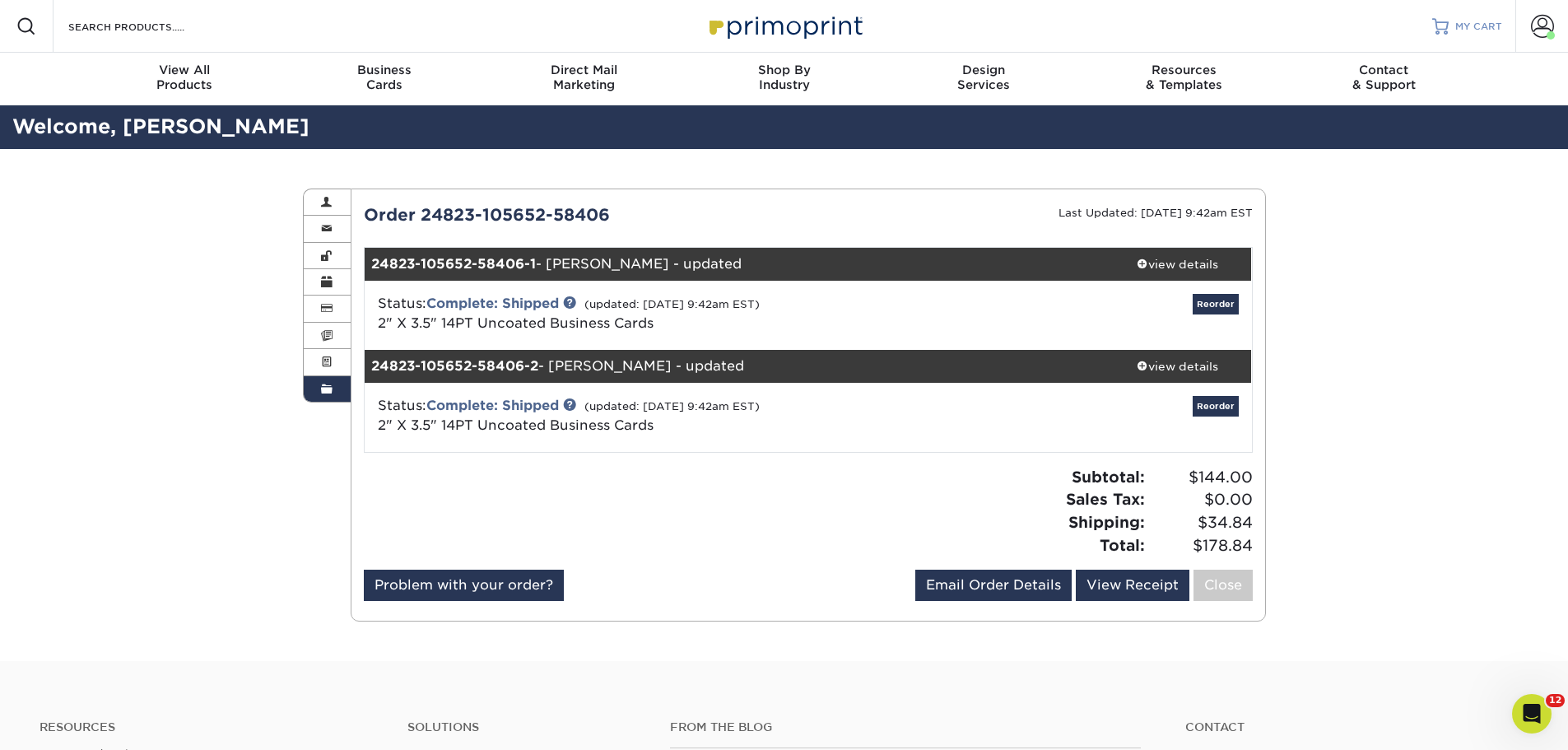
click at [1481, 22] on span "MY CART" at bounding box center [1479, 27] width 47 height 14
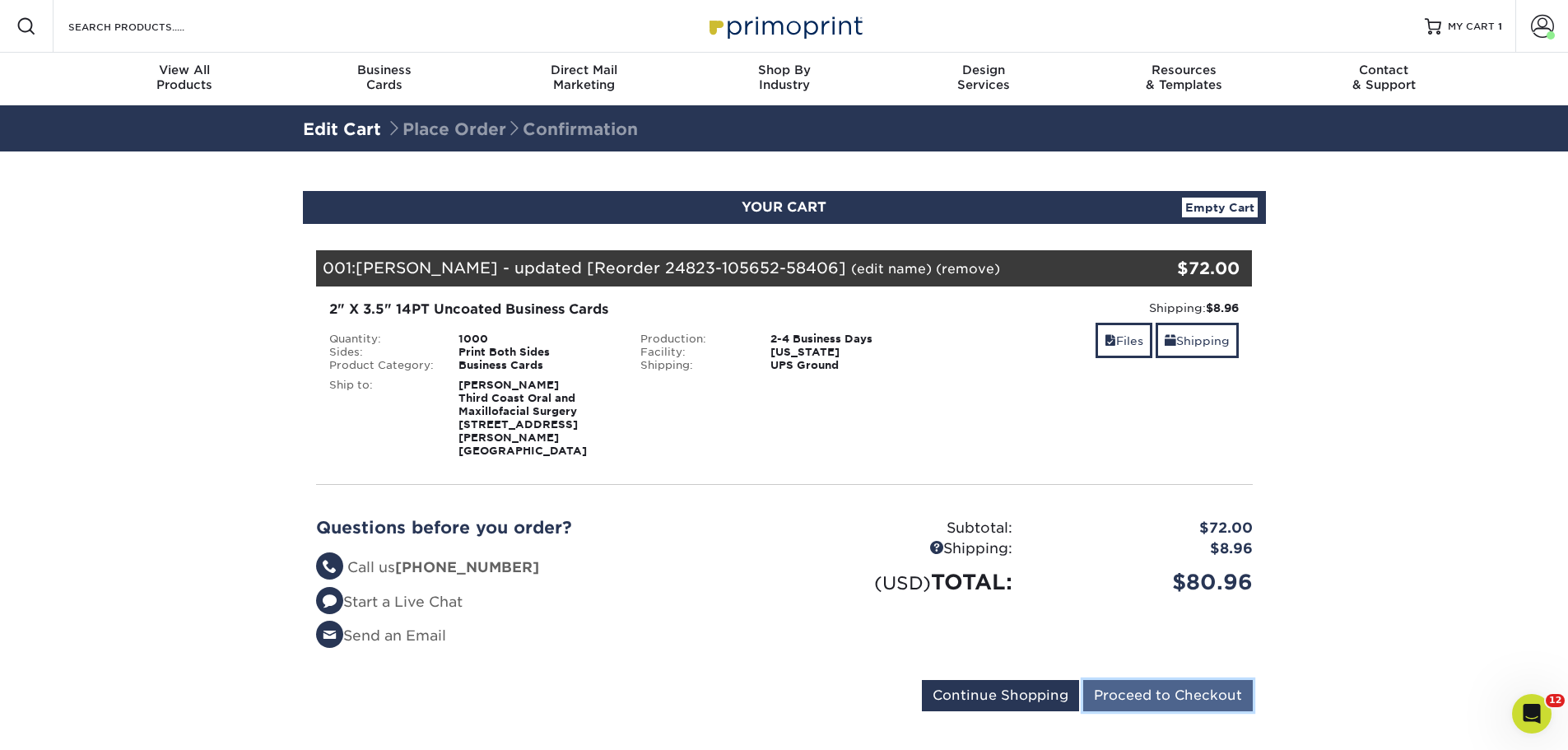
click at [1141, 683] on input "Proceed to Checkout" at bounding box center [1168, 695] width 170 height 31
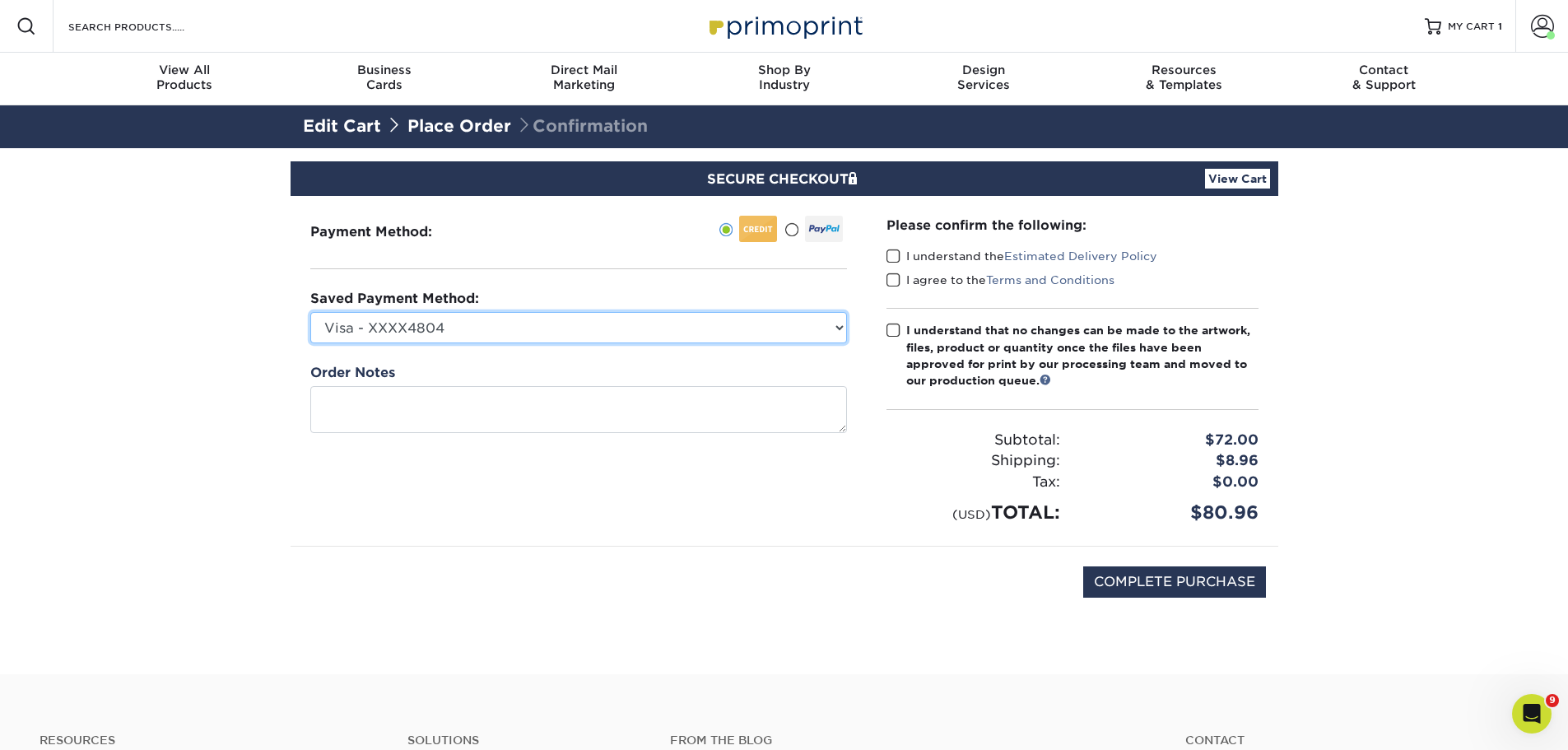
click at [502, 326] on select "Visa - XXXX4804 Visa - XXXX3332 Visa - XXXX5511 Visa - XXXX0137 New Credit Card" at bounding box center [579, 327] width 537 height 31
select select "72700"
click at [311, 312] on select "Visa - XXXX4804 Visa - XXXX3332 Visa - XXXX5511 Visa - XXXX0137 New Credit Card" at bounding box center [579, 327] width 537 height 31
drag, startPoint x: 892, startPoint y: 250, endPoint x: 894, endPoint y: 269, distance: 19.1
click at [892, 251] on span at bounding box center [893, 257] width 14 height 16
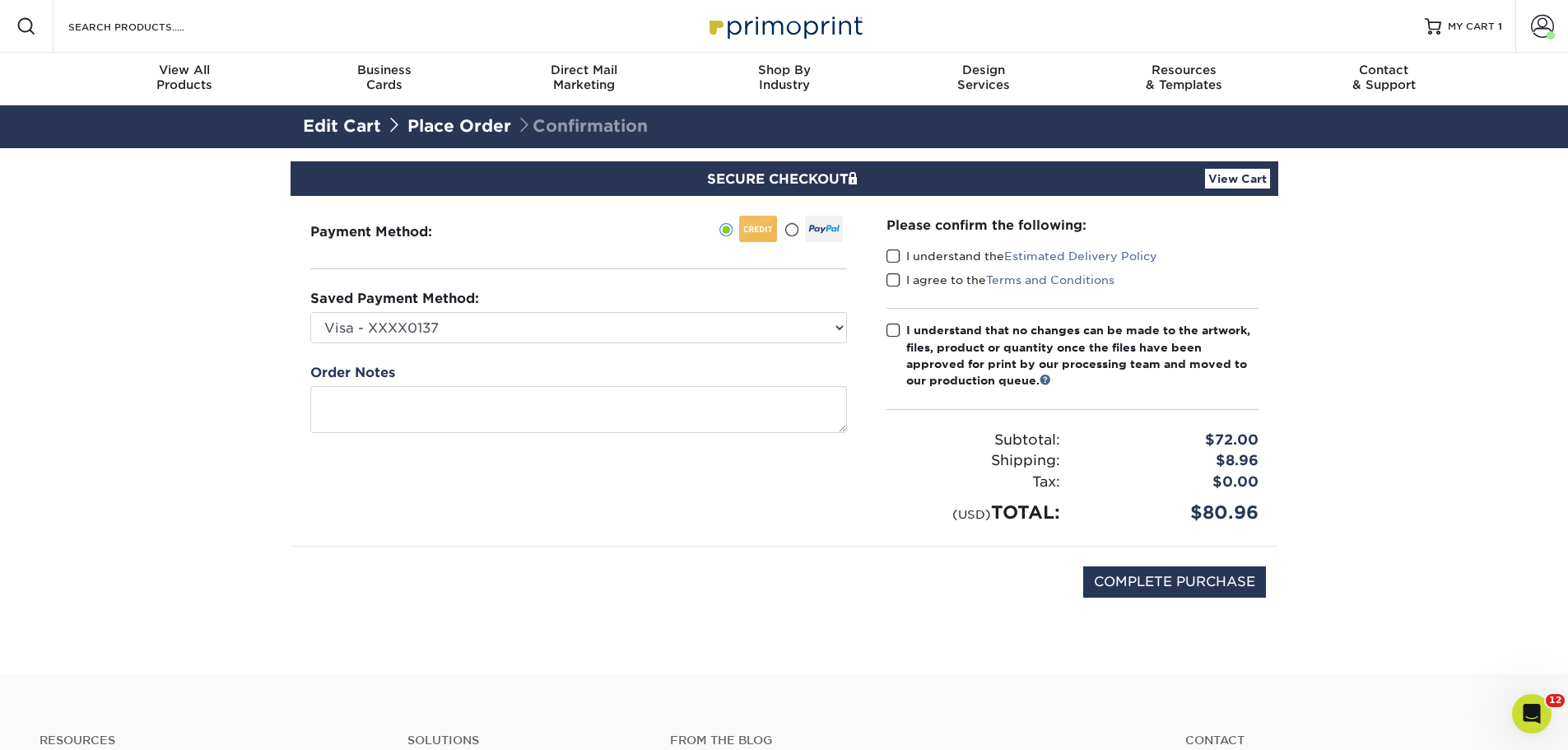
click at [0, 0] on input "I understand the Estimated Delivery Policy" at bounding box center [0, 0] width 0 height 0
click at [894, 285] on span at bounding box center [893, 281] width 14 height 16
click at [0, 0] on input "I agree to the Terms and Conditions" at bounding box center [0, 0] width 0 height 0
click at [895, 336] on span at bounding box center [893, 331] width 14 height 16
click at [0, 0] on input "I understand that no changes can be made to the artwork, files, product or quan…" at bounding box center [0, 0] width 0 height 0
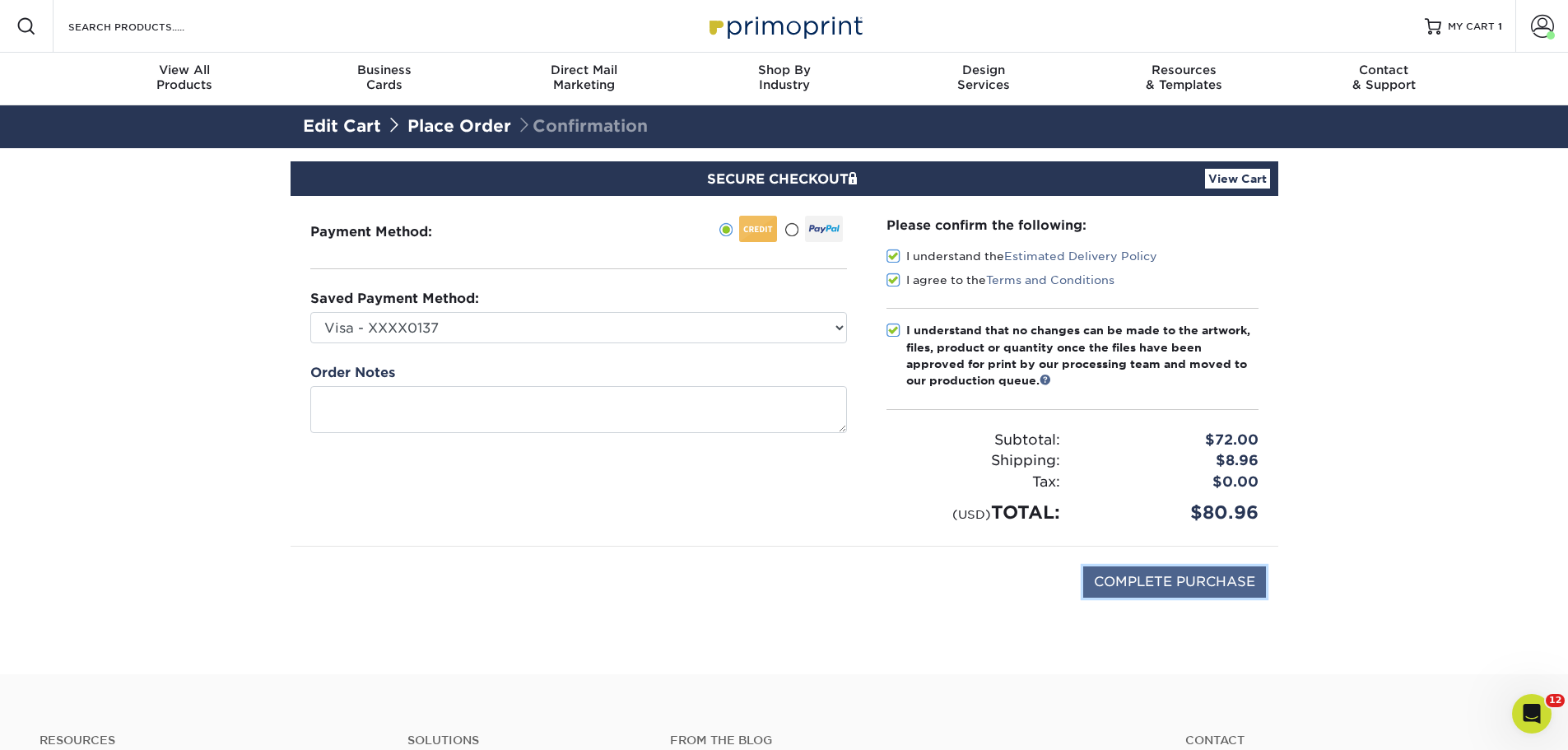
click at [1154, 576] on input "COMPLETE PURCHASE" at bounding box center [1174, 582] width 183 height 31
type input "PROCESSING, PLEASE WAIT..."
